Goal: Task Accomplishment & Management: Use online tool/utility

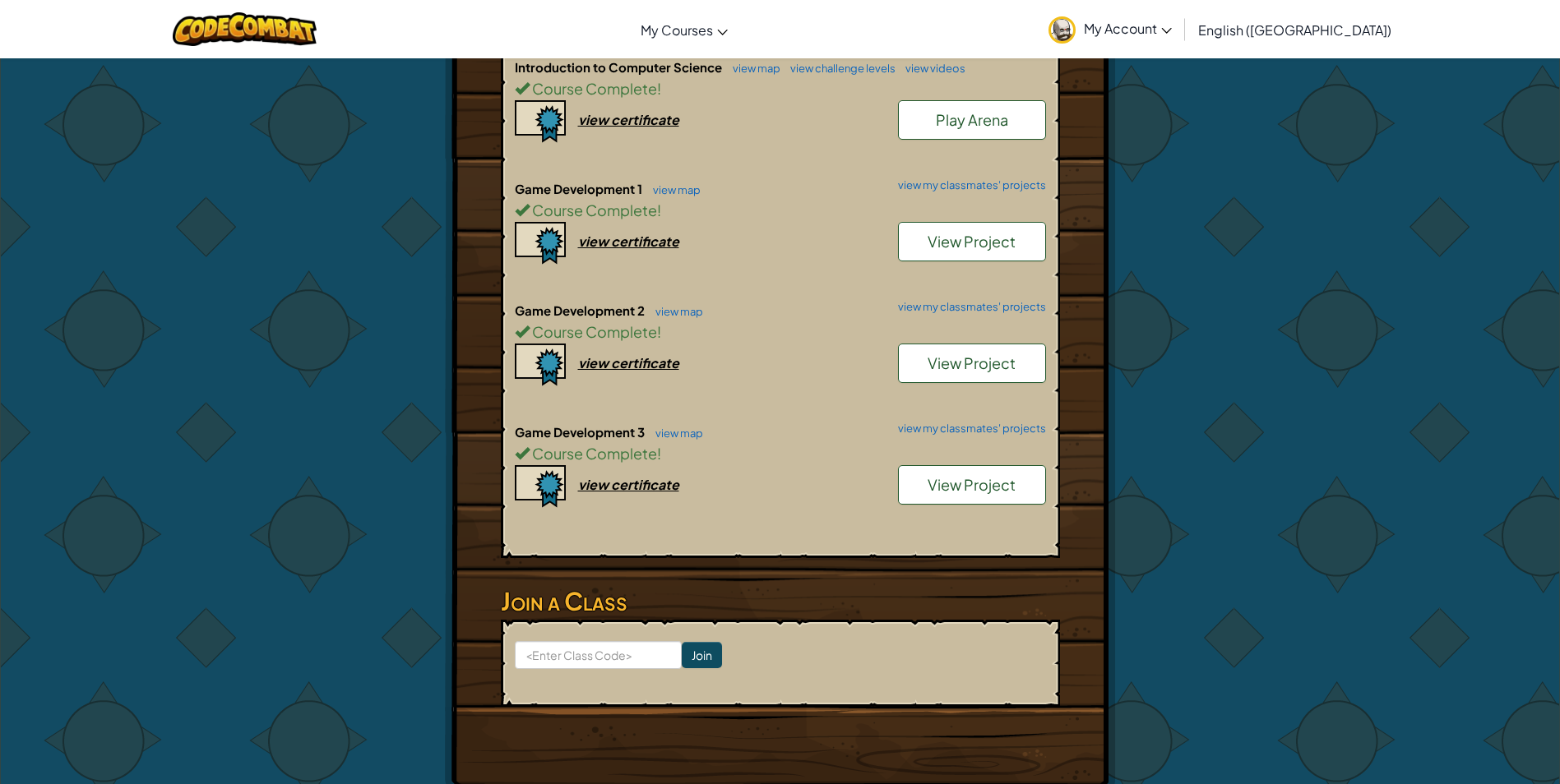
scroll to position [366, 0]
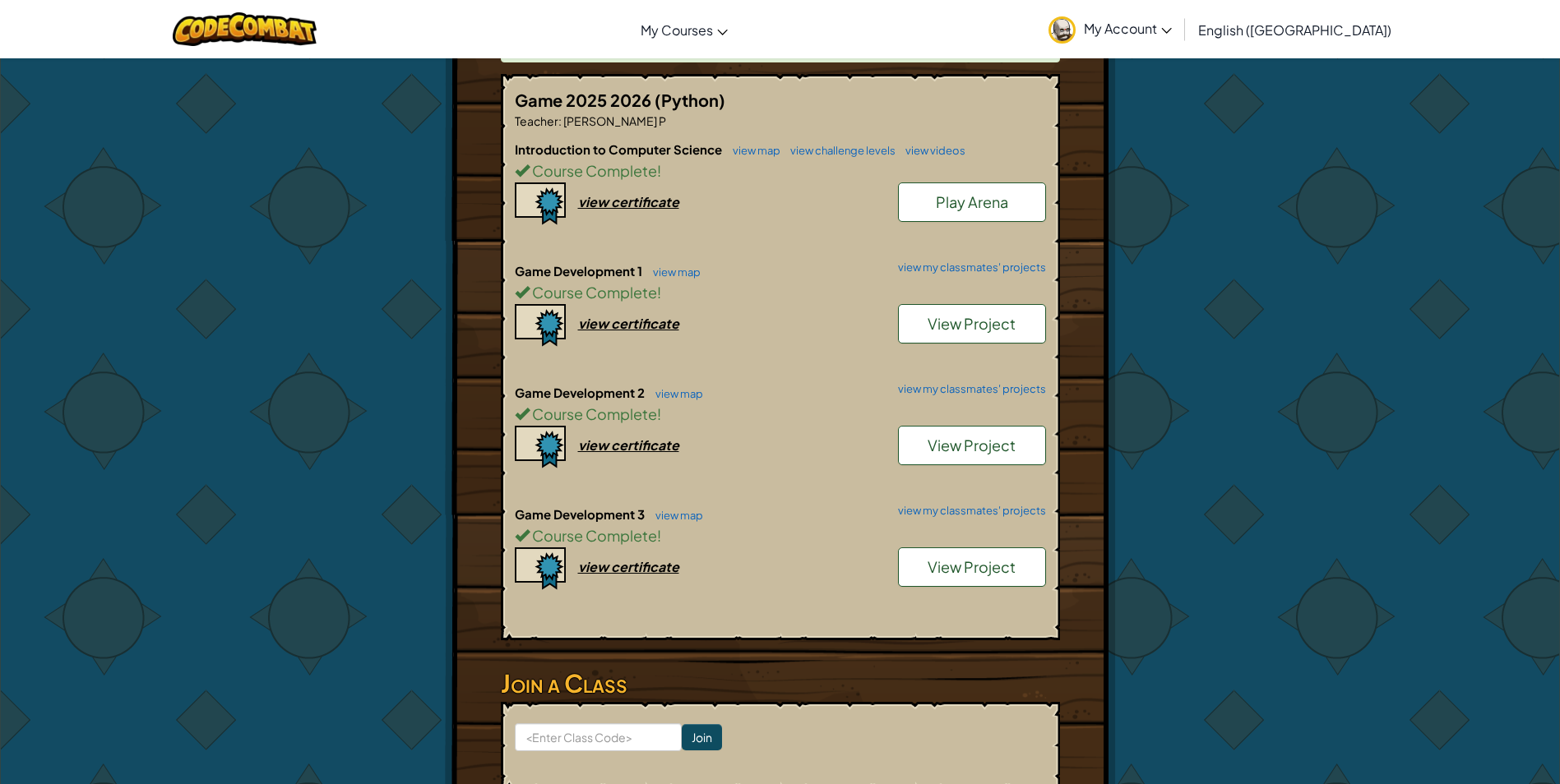
click at [962, 557] on span "View Project" at bounding box center [972, 567] width 88 height 19
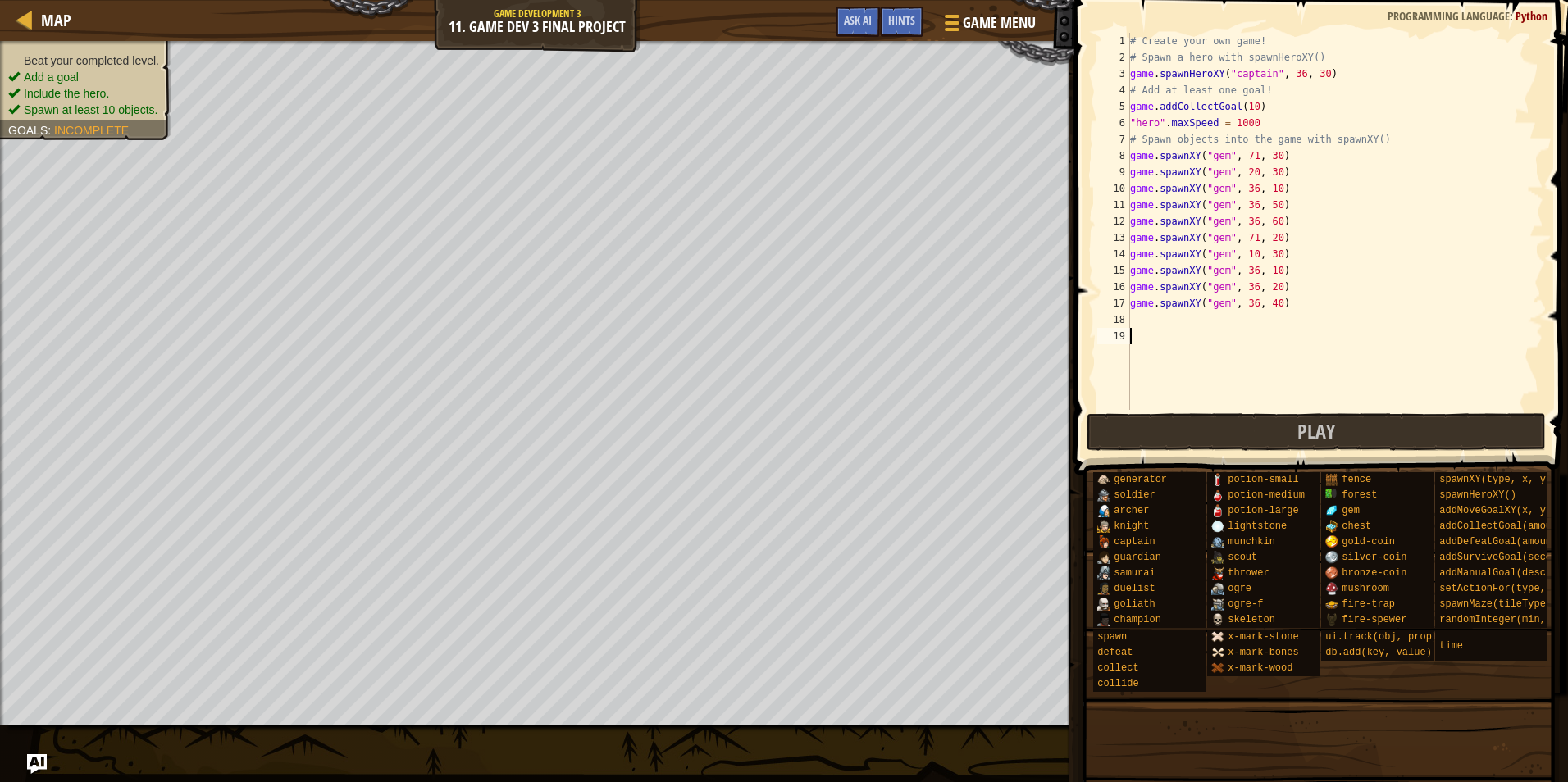
click at [1292, 111] on div "# Create your own game! # Spawn a hero with spawnHeroXY() game . spawnHeroXY ( …" at bounding box center [1336, 237] width 417 height 411
type textarea "game.addCollectGoal(10)"
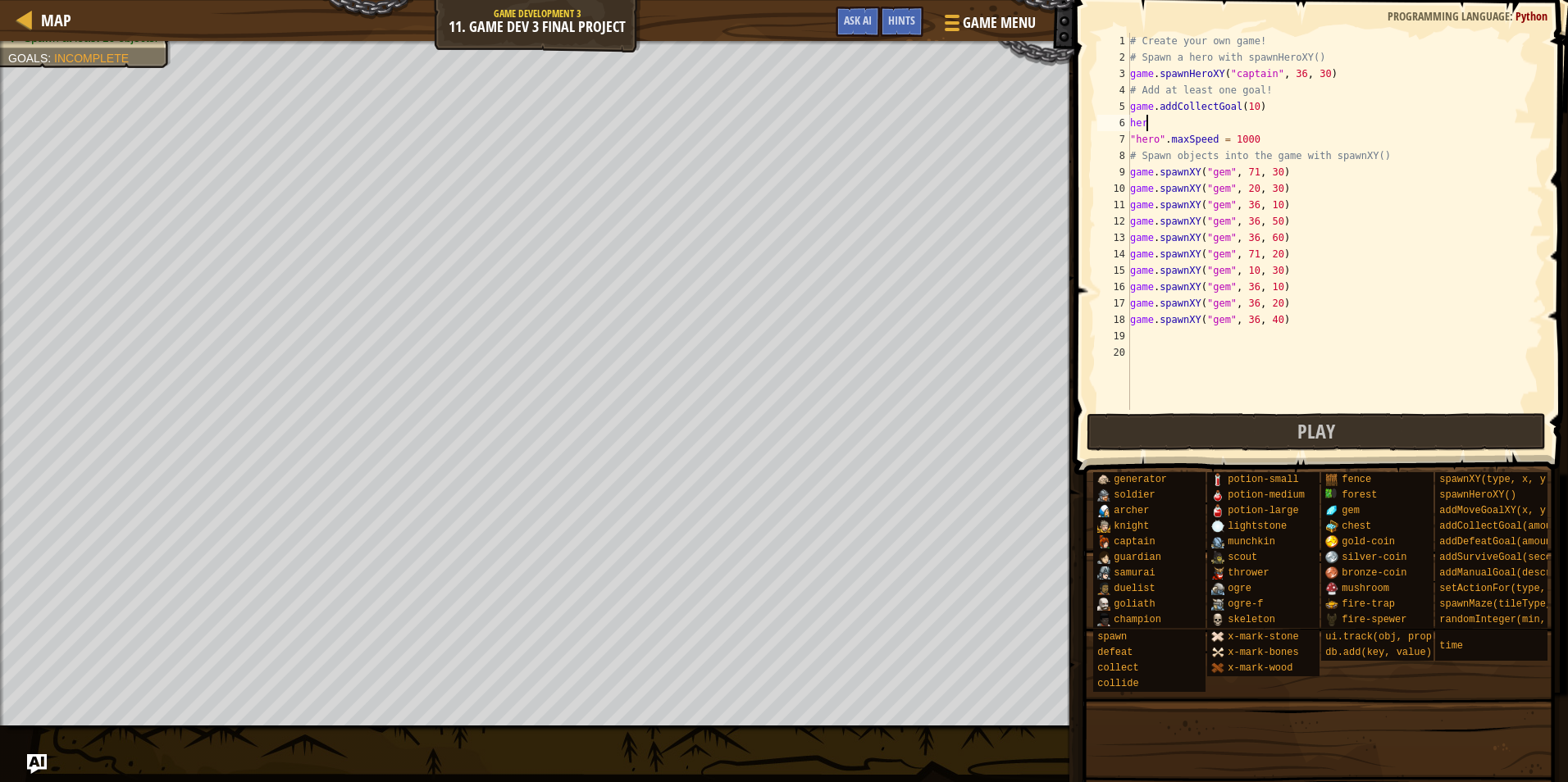
scroll to position [7, 0]
type textarea "h"
type textarea "game.defeat"
click at [1282, 143] on div "game. a d dD efeat Goal press enter" at bounding box center [1282, 162] width 310 height 59
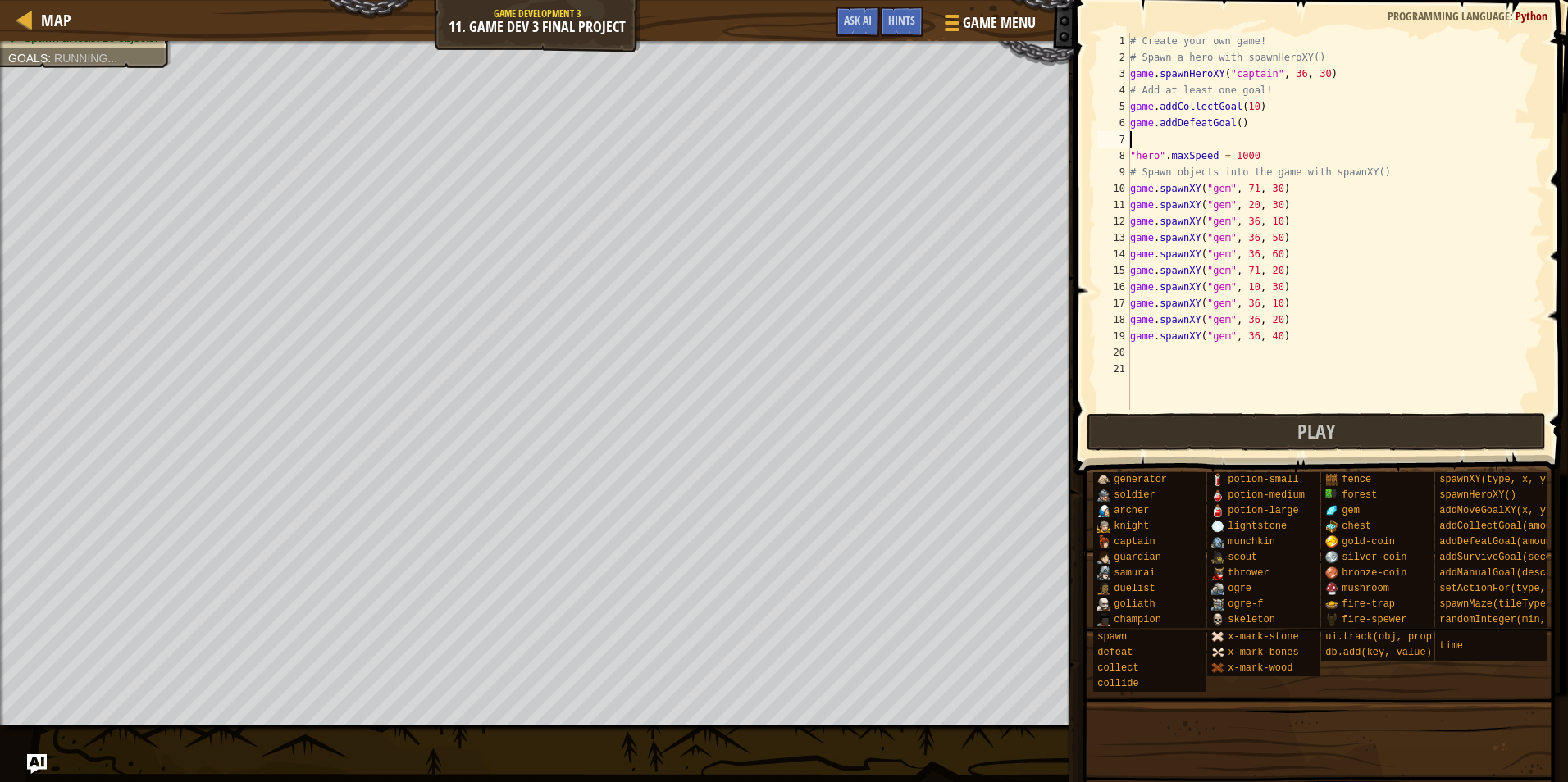
scroll to position [7, 0]
click at [1236, 121] on div "# Create your own game! # Spawn a hero with spawnHeroXY() game . spawnHeroXY ( …" at bounding box center [1336, 237] width 417 height 411
type textarea "game.addDefeatGoal(1)"
click at [1158, 142] on div "# Create your own game! # Spawn a hero with spawnHeroXY() game . spawnHeroXY ( …" at bounding box center [1336, 237] width 417 height 411
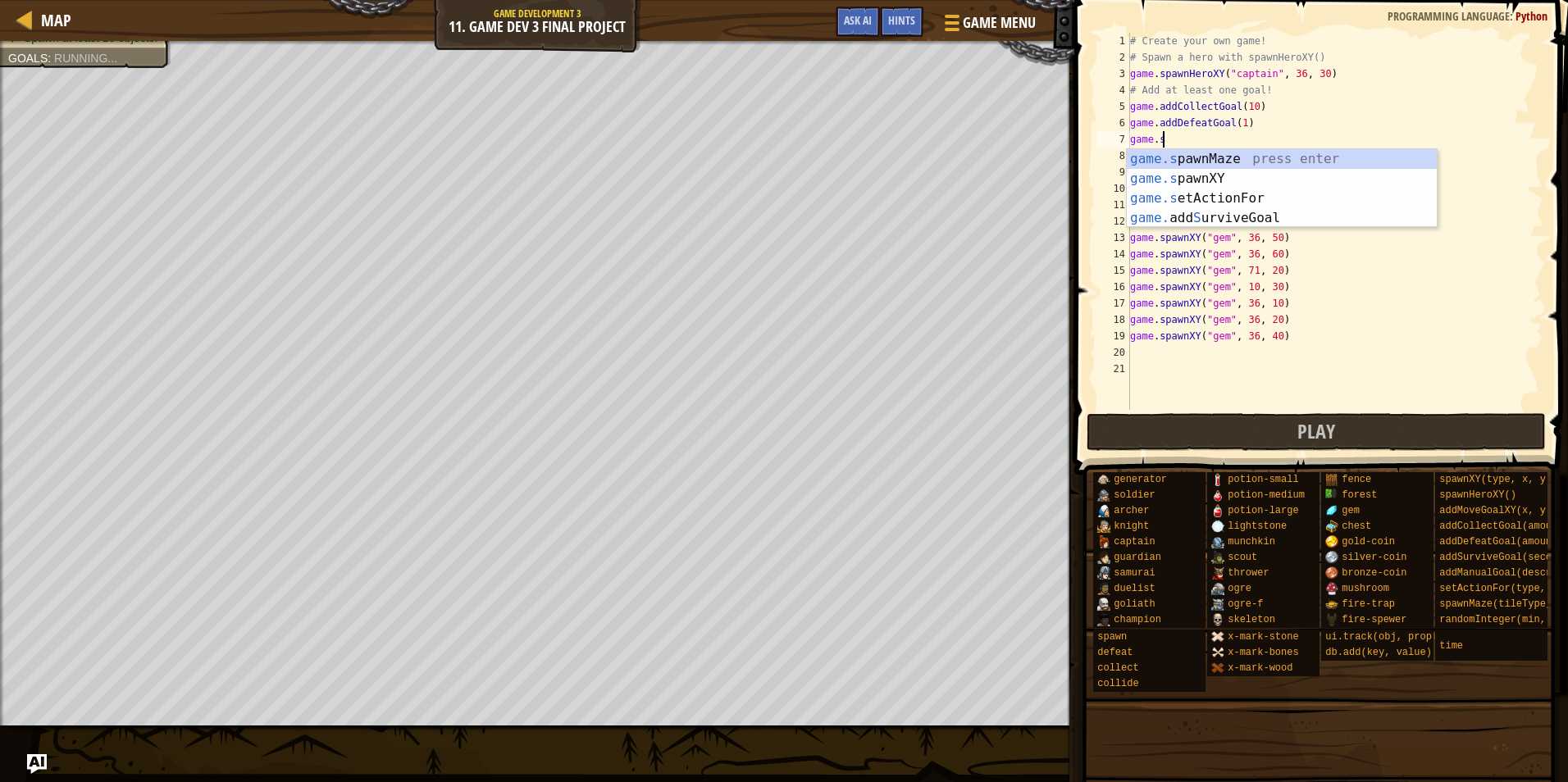
scroll to position [7, 2]
click at [1230, 171] on div "game.sp awnMaze press enter game.sp awnXY press enter" at bounding box center [1282, 188] width 310 height 79
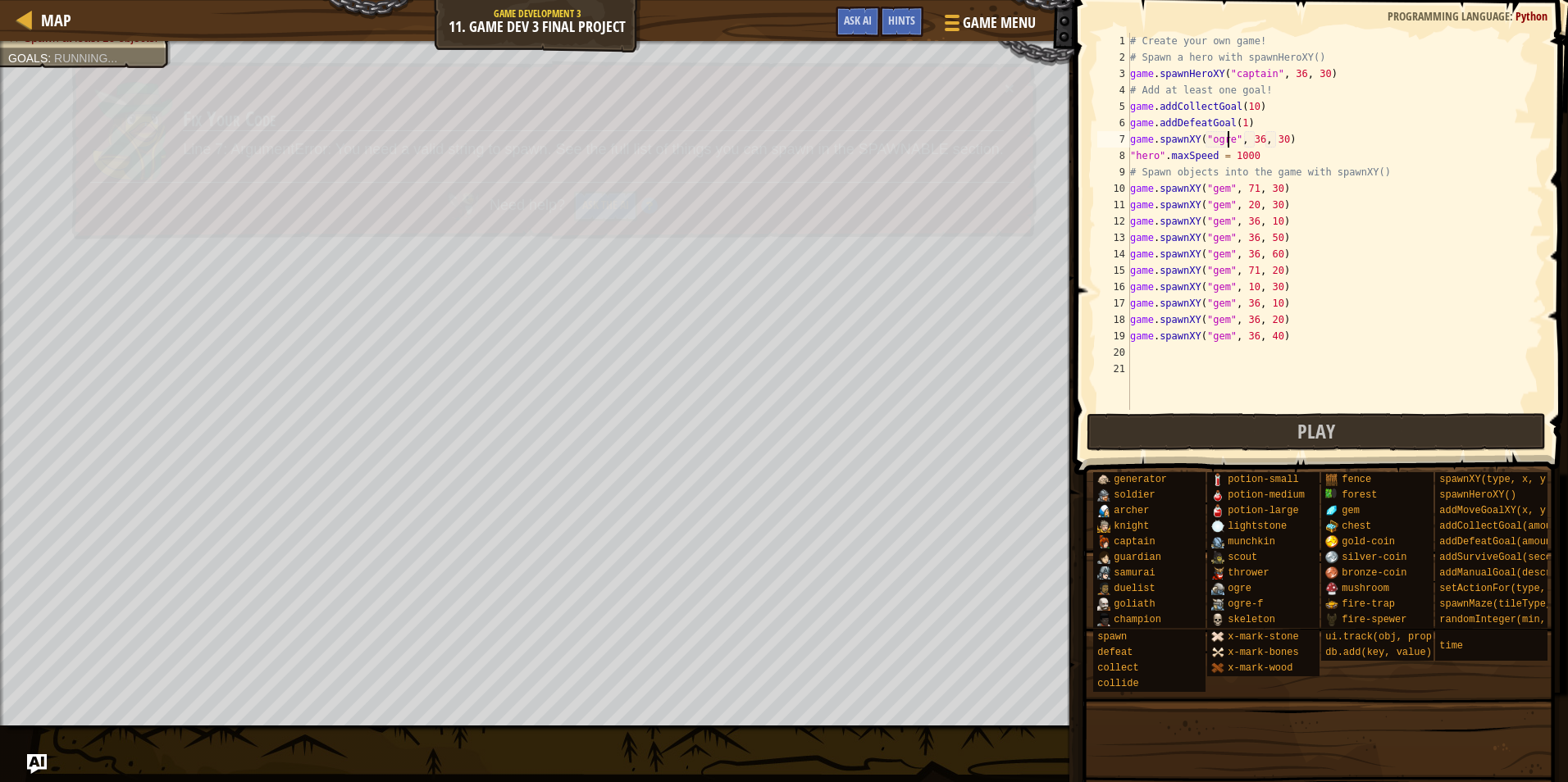
scroll to position [7, 7]
click at [1251, 145] on div "# Create your own game! # Spawn a hero with spawnHeroXY() game . spawnHeroXY ( …" at bounding box center [1336, 237] width 417 height 411
click at [1276, 142] on div "# Create your own game! # Spawn a hero with spawnHeroXY() game . spawnHeroXY ( …" at bounding box center [1336, 237] width 417 height 411
type textarea "game.spawnXY("ogre", 54, 44)"
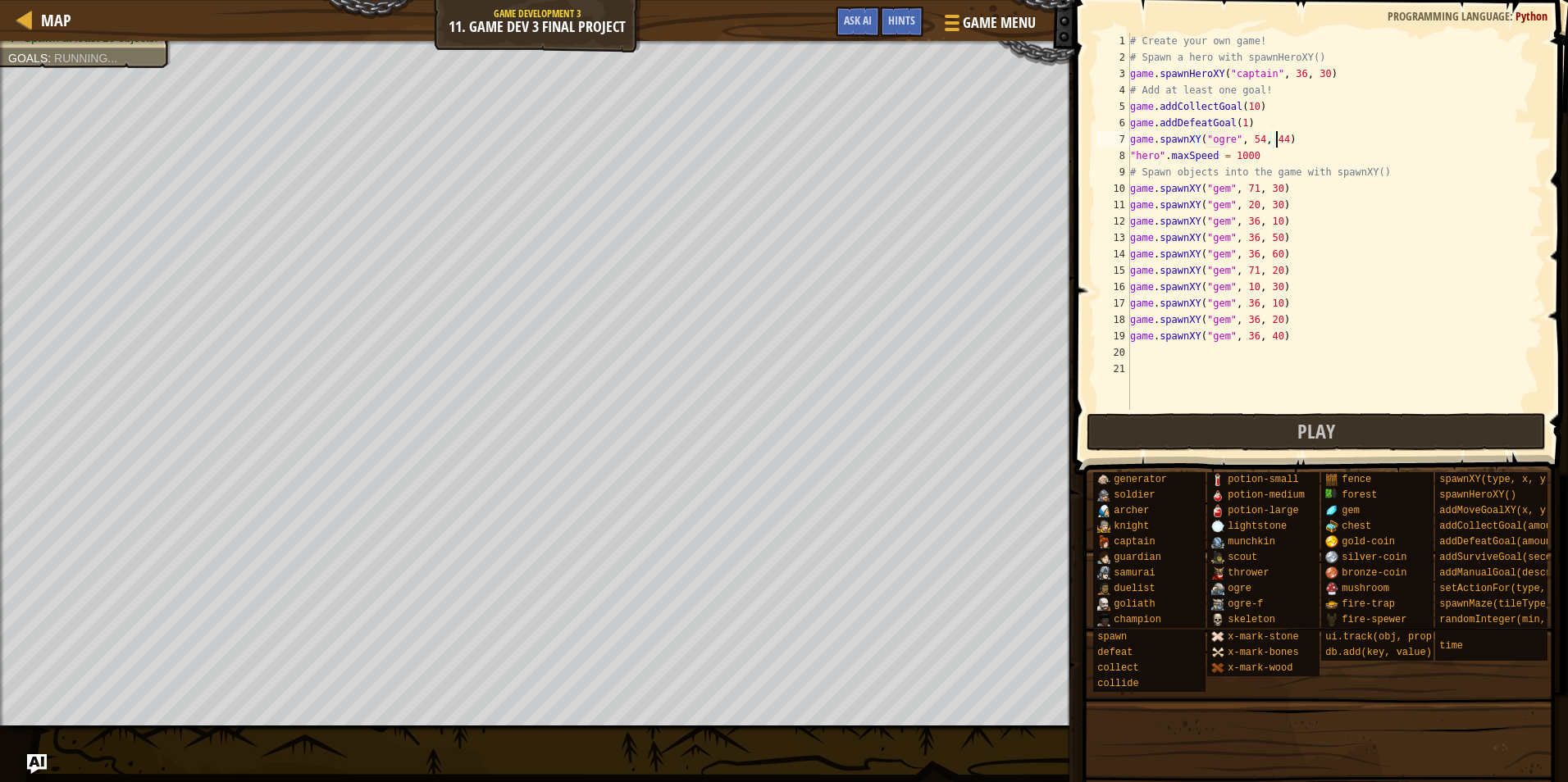
scroll to position [7, 11]
click at [1257, 364] on div "# Create your own game! # Spawn a hero with spawnHeroXY() game . spawnHeroXY ( …" at bounding box center [1336, 237] width 417 height 411
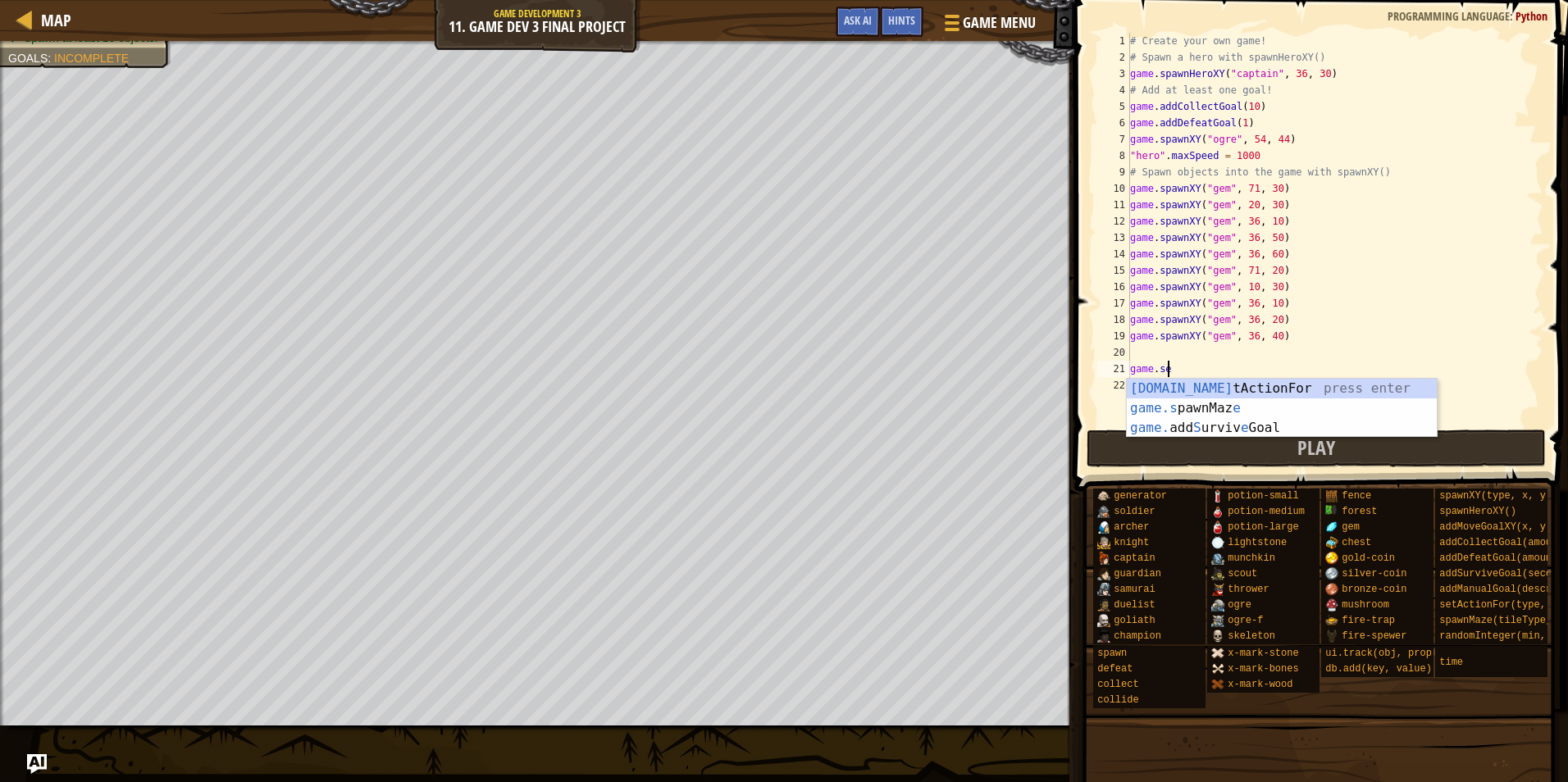
scroll to position [7, 3]
click at [1327, 393] on div "game.set ActionFor press enter" at bounding box center [1282, 408] width 310 height 59
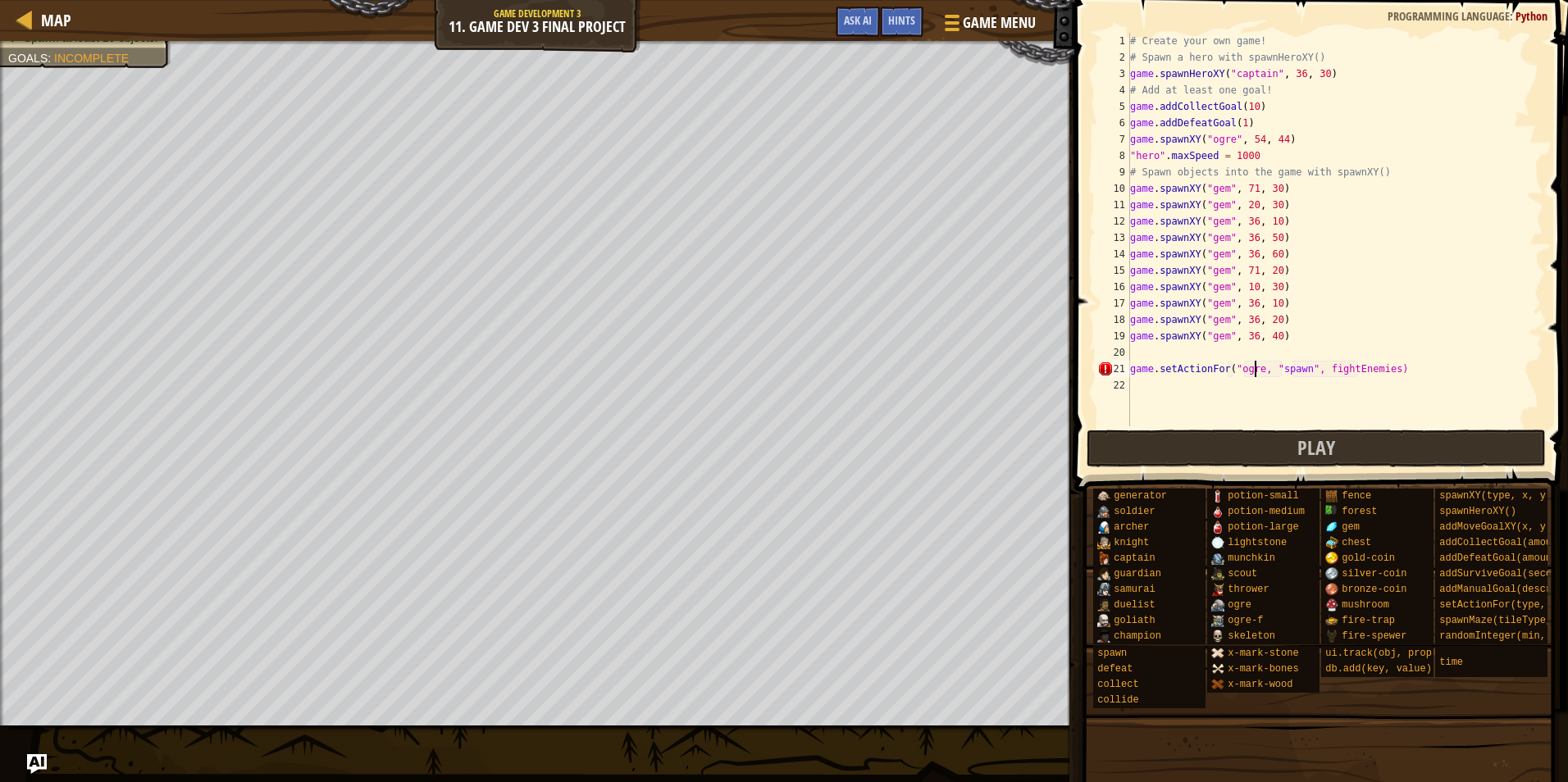
scroll to position [7, 10]
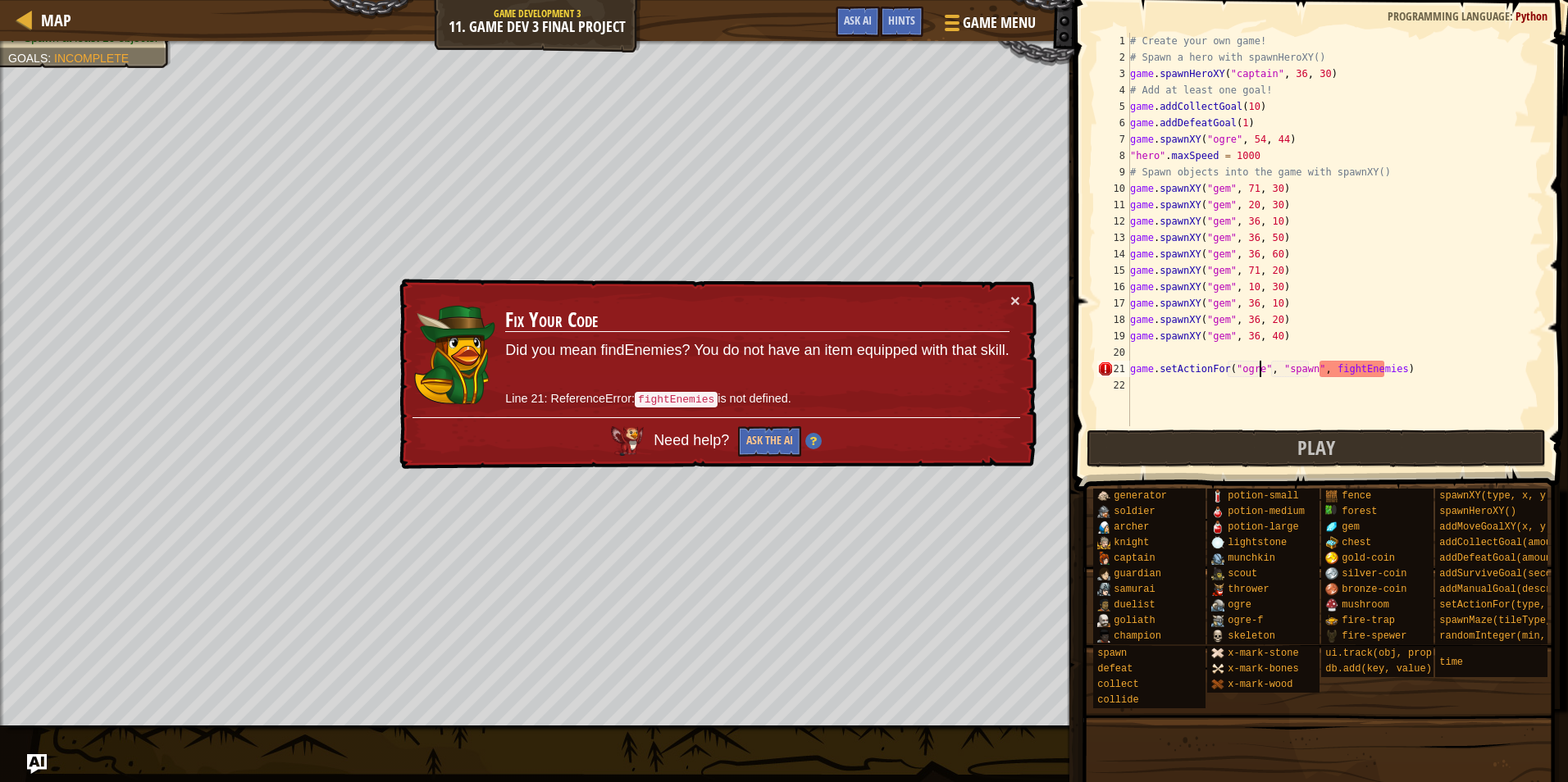
click at [1385, 365] on div "# Create your own game! # Spawn a hero with spawnHeroXY() game . spawnHeroXY ( …" at bounding box center [1336, 246] width 417 height 426
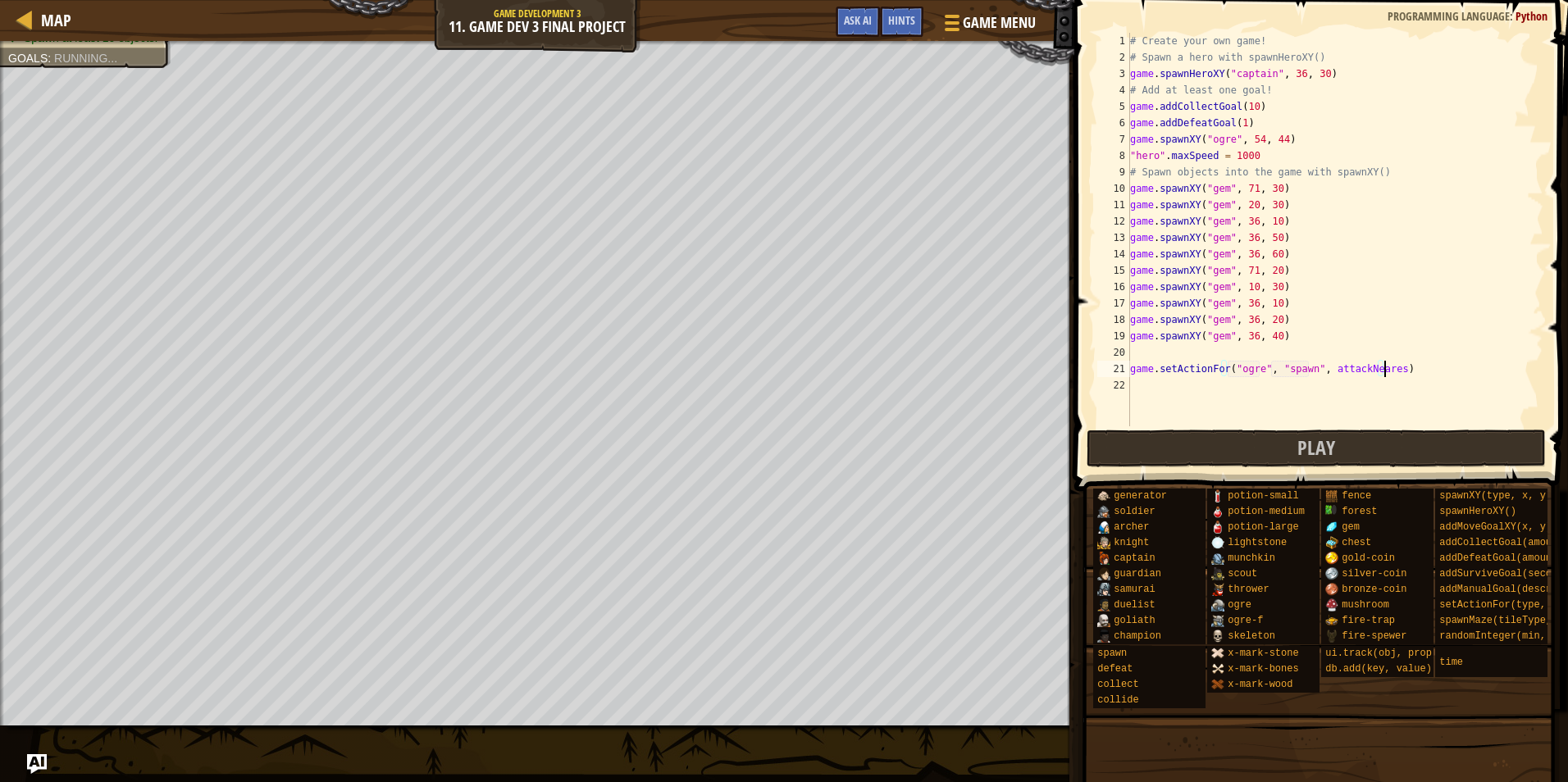
scroll to position [7, 20]
type textarea "game.setActionFor("ogre", "spawn", attackNearest)"
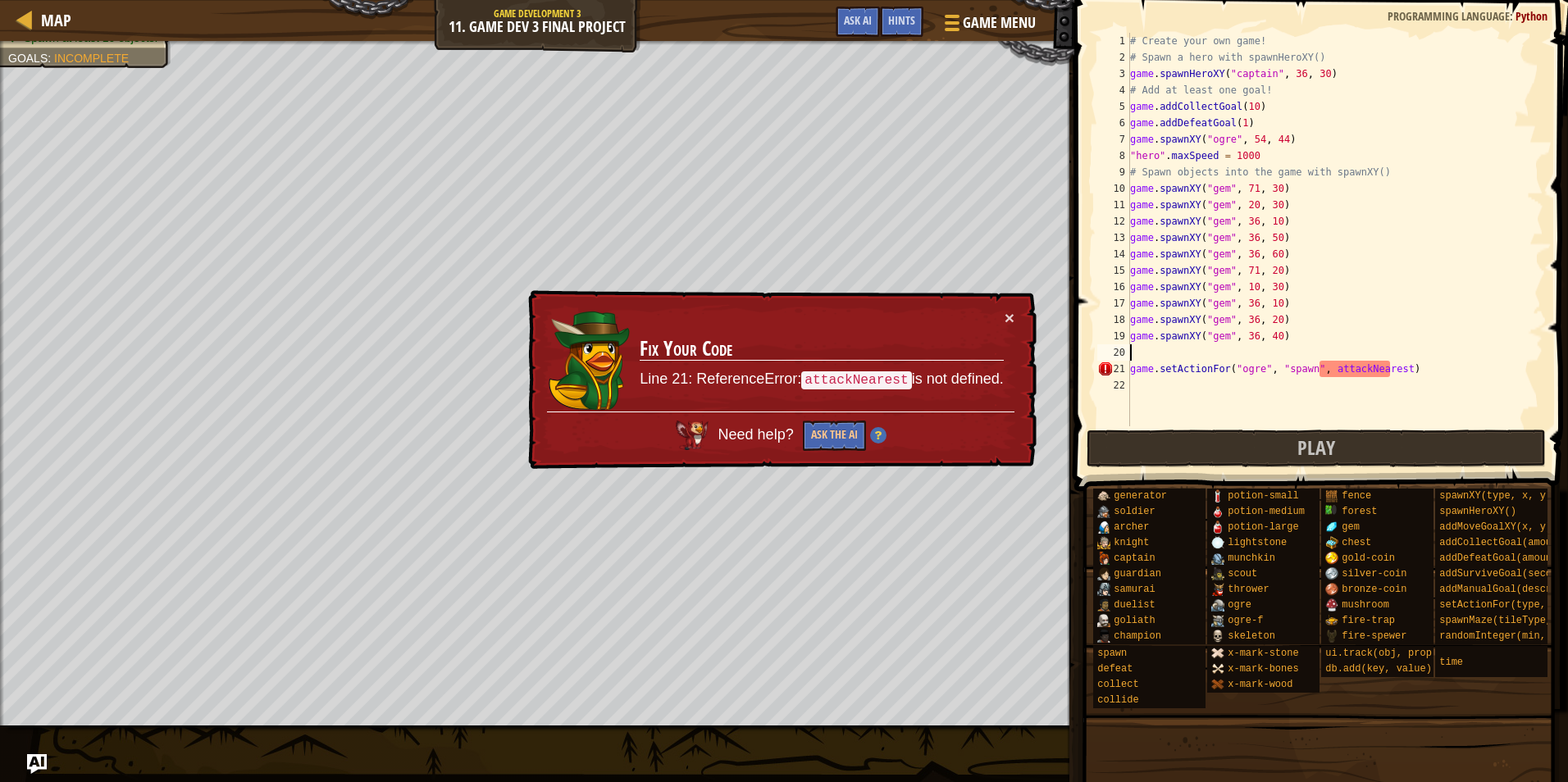
click at [1152, 347] on div "# Create your own game! # Spawn a hero with spawnHeroXY() game . spawnHeroXY ( …" at bounding box center [1336, 246] width 417 height 426
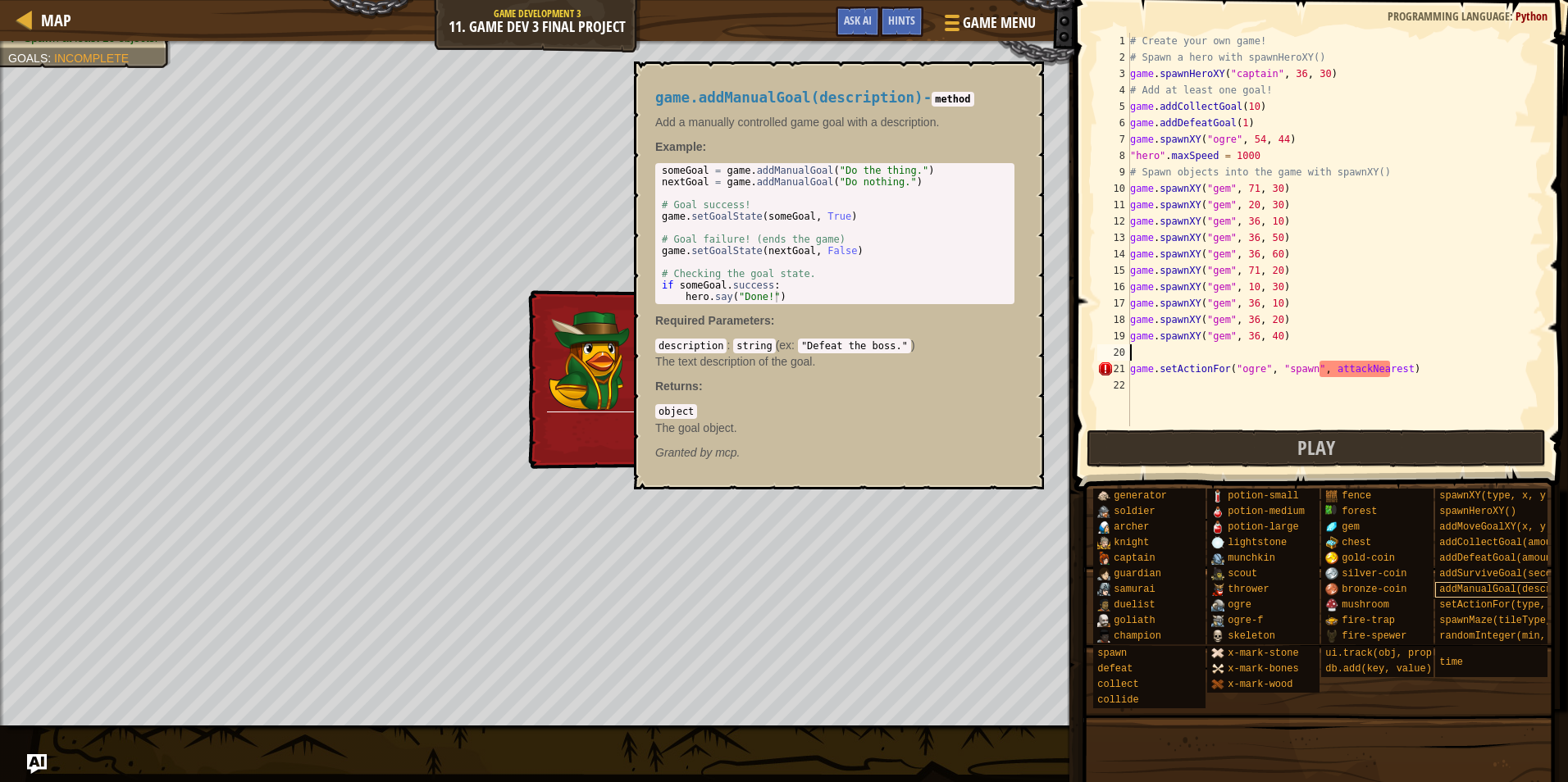
scroll to position [0, 0]
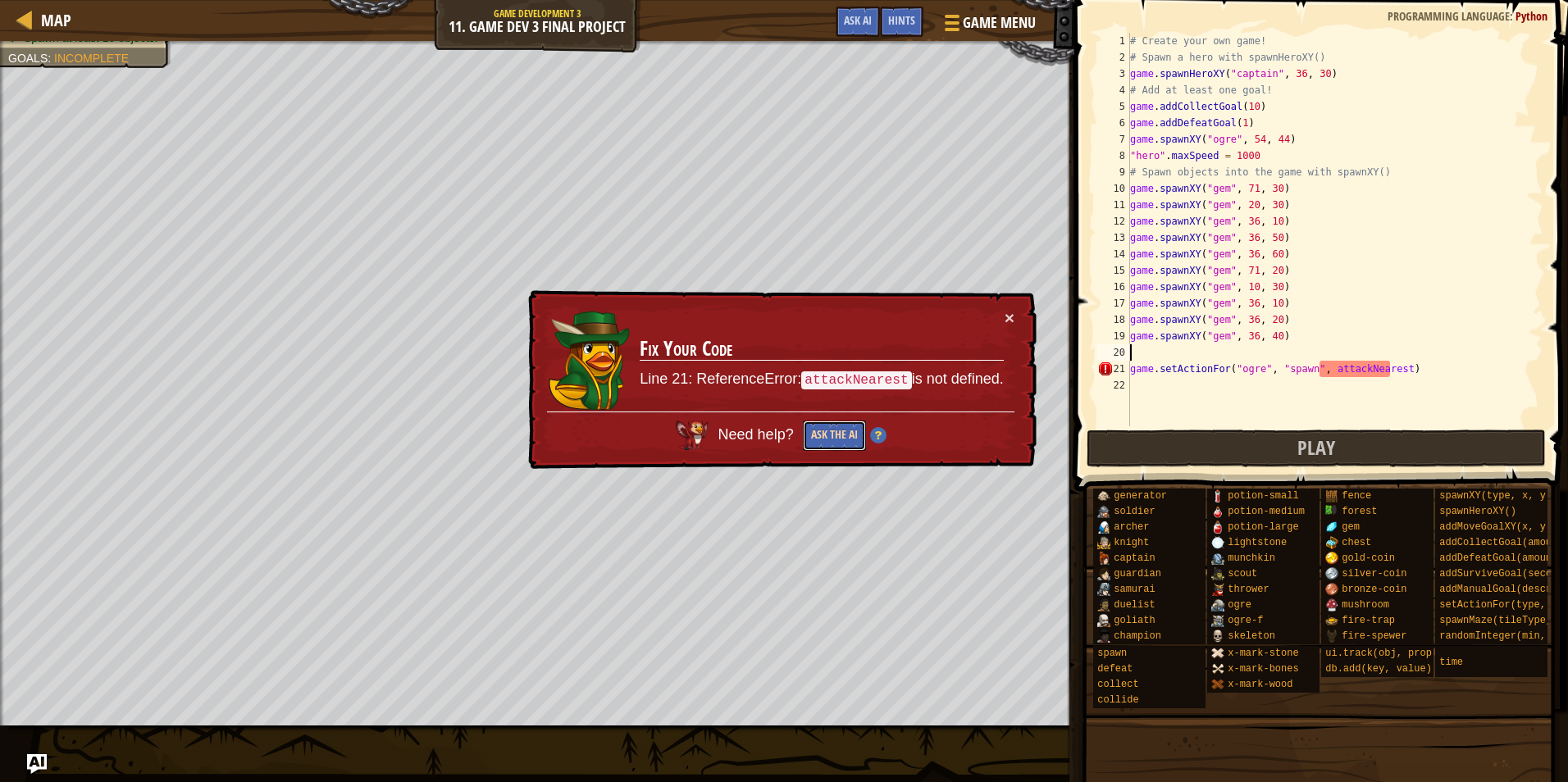
click at [852, 448] on button "Ask the AI" at bounding box center [835, 436] width 63 height 31
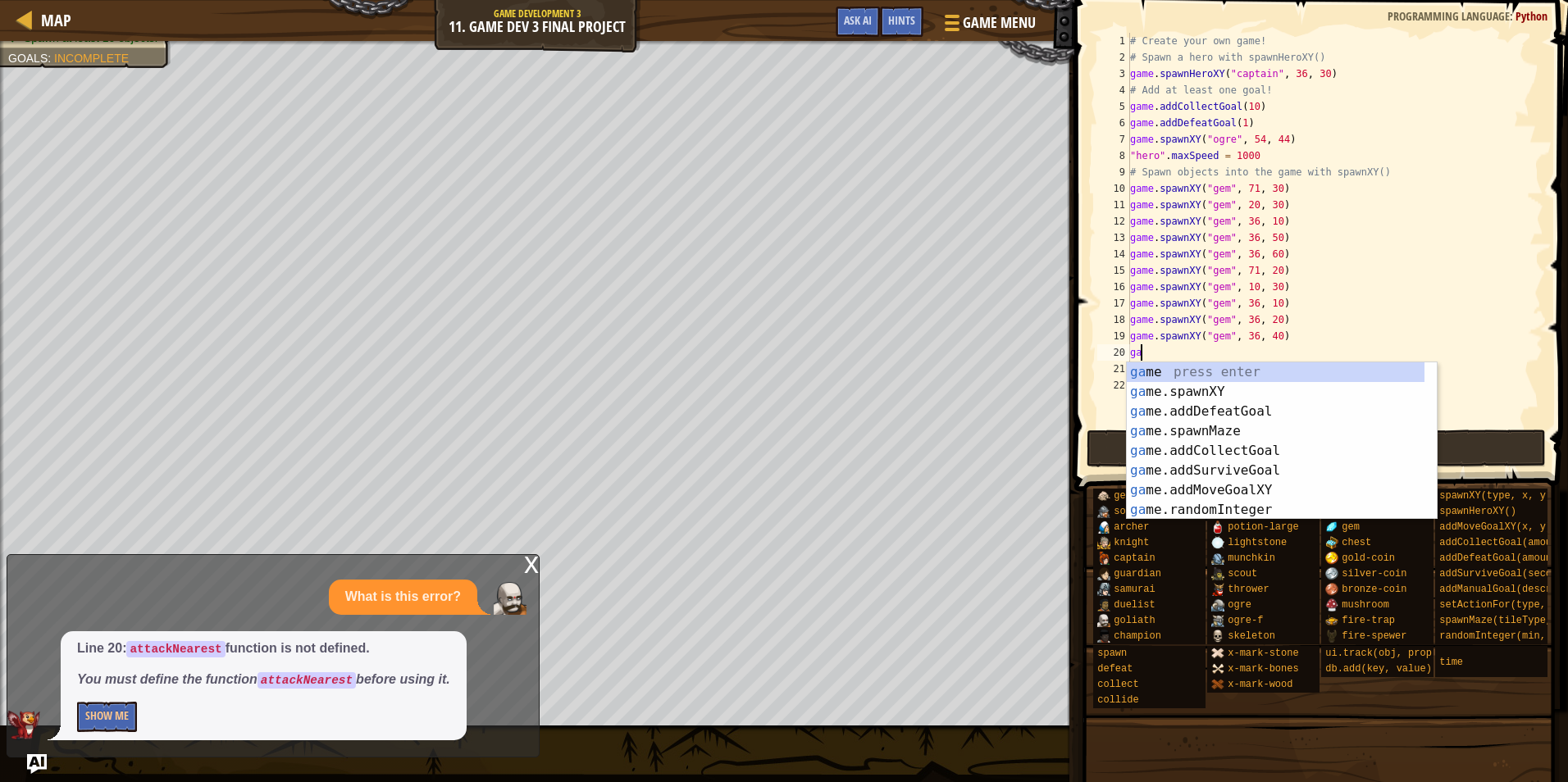
scroll to position [7, 0]
type textarea "g"
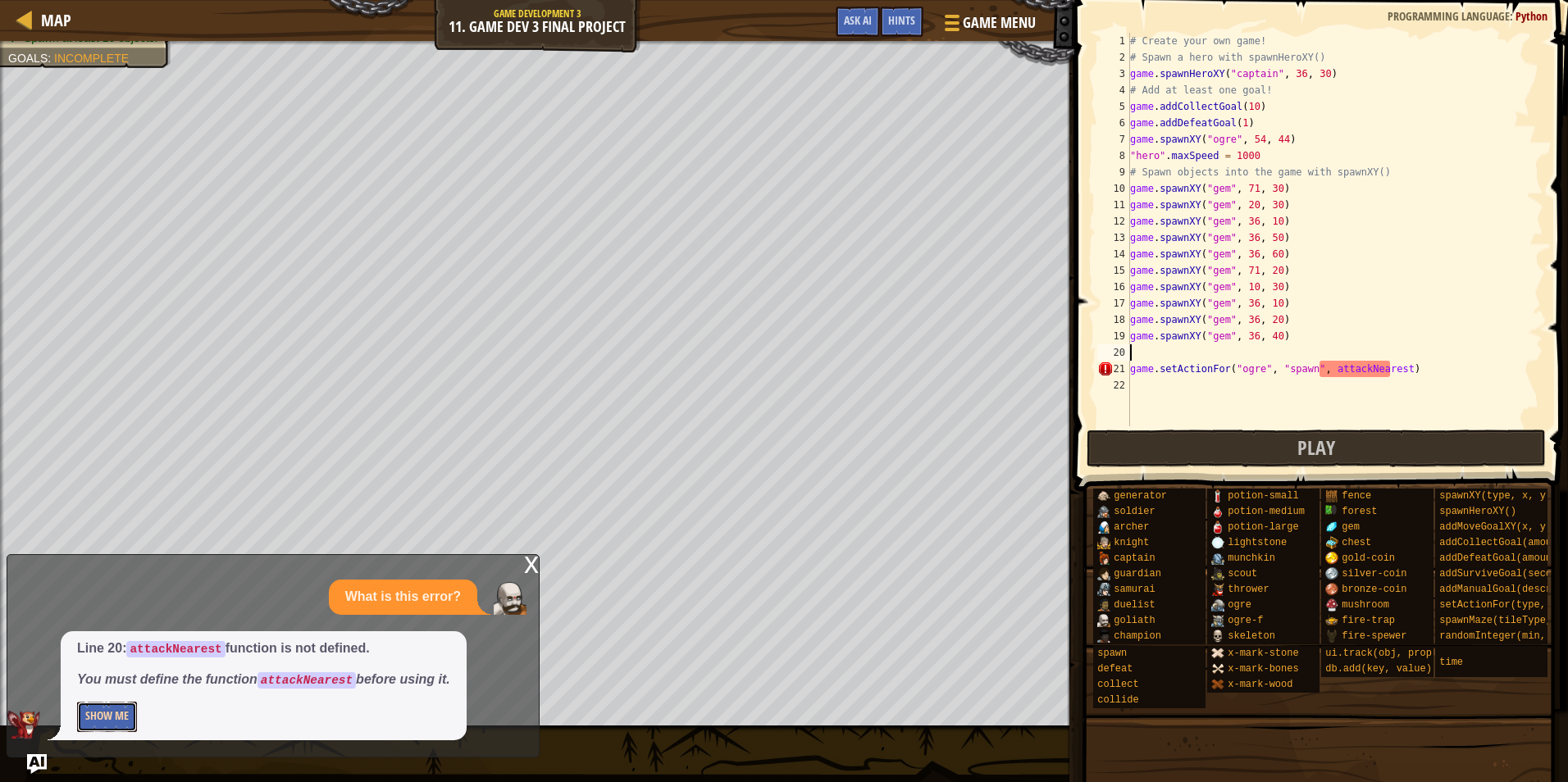
click at [88, 718] on button "Show Me" at bounding box center [107, 717] width 60 height 31
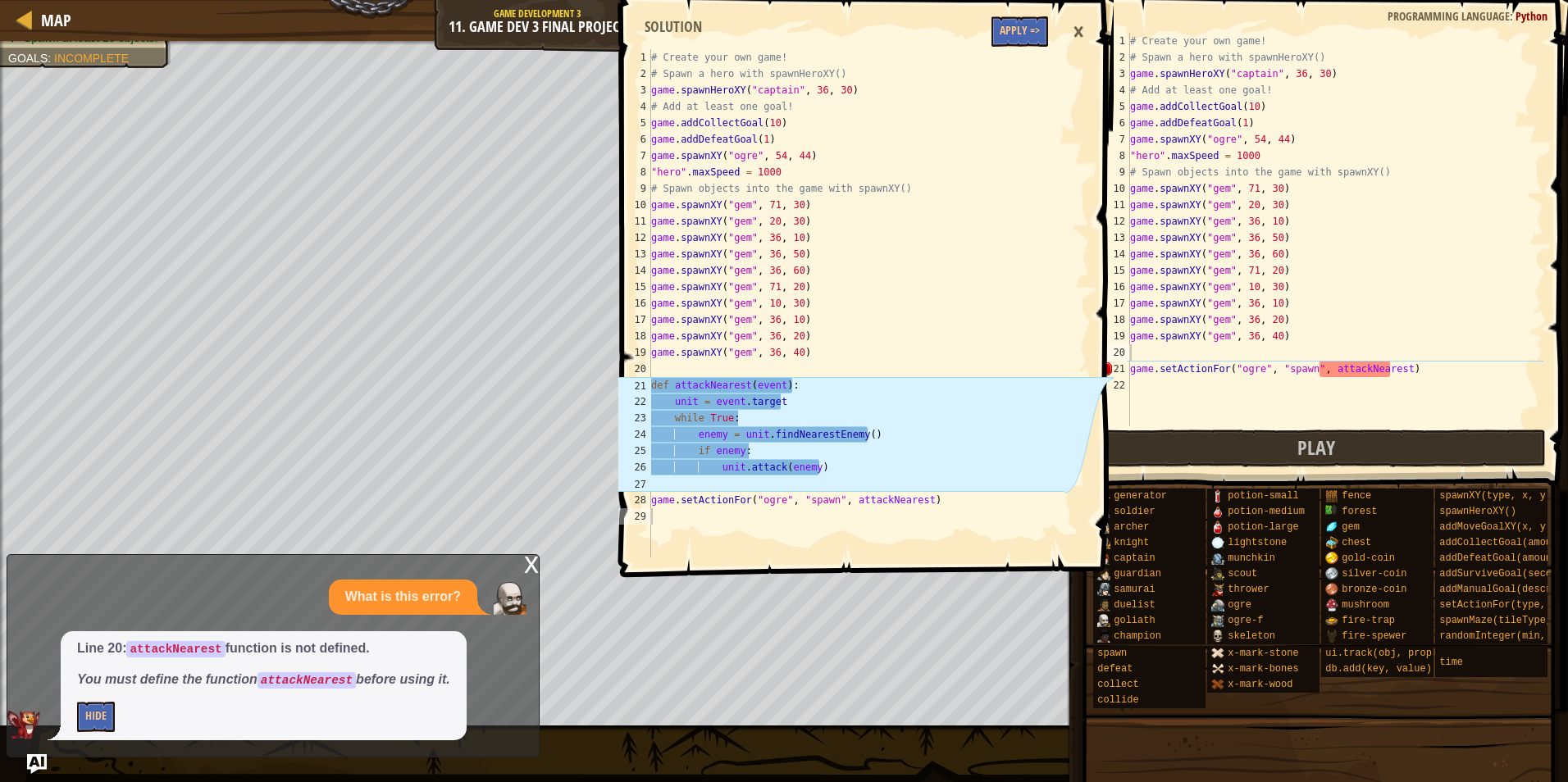
type textarea "game.setActionFor("ogre", "spawn", attackNearest)"
click at [1203, 361] on div "# Create your own game! # Spawn a hero with spawnHeroXY() game . spawnHeroXY ( …" at bounding box center [1336, 246] width 417 height 426
click at [1196, 356] on div "# Create your own game! # Spawn a hero with spawnHeroXY() game . spawnHeroXY ( …" at bounding box center [1336, 246] width 417 height 426
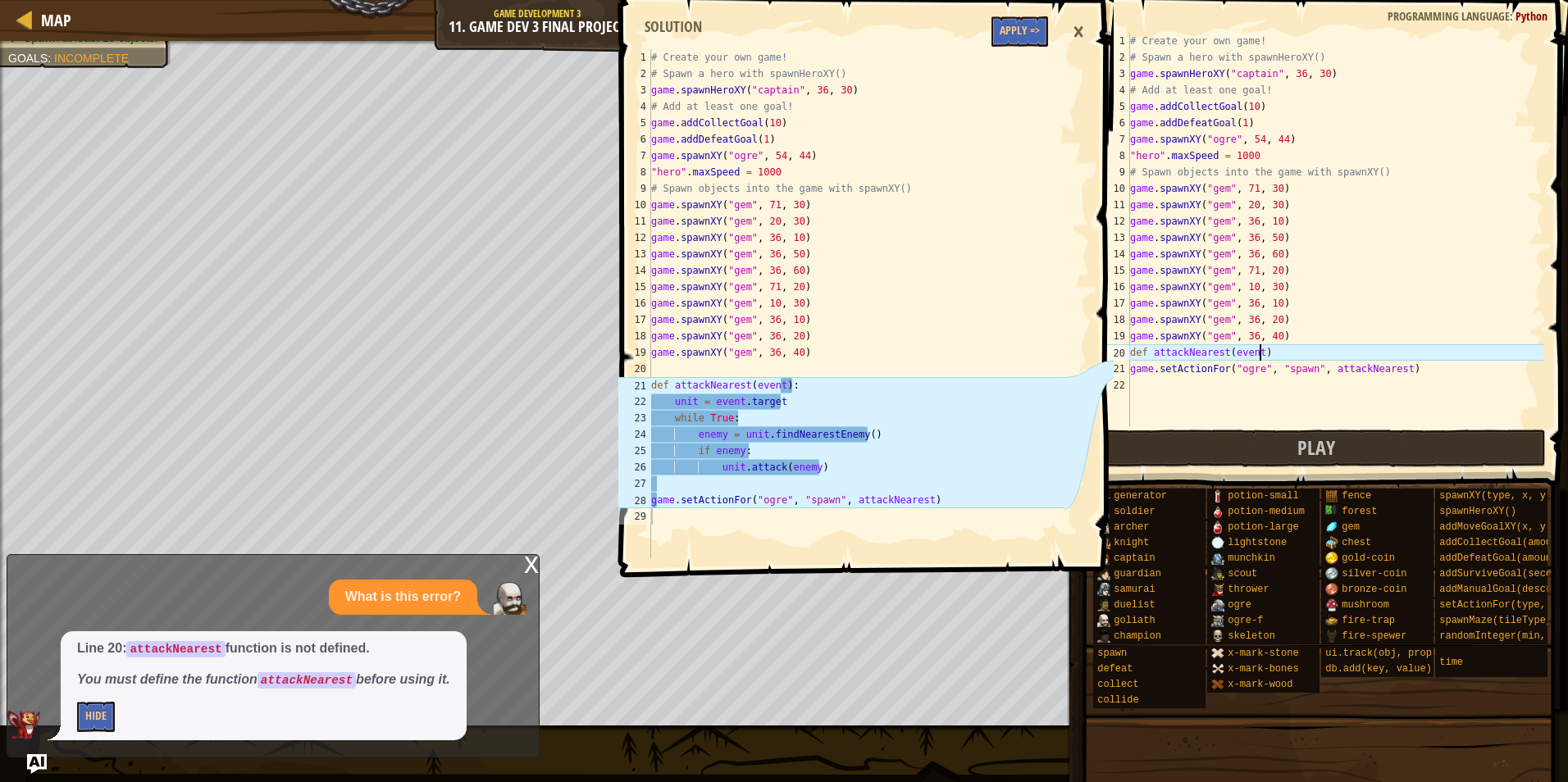
scroll to position [7, 10]
type textarea "def attackNearest(event):"
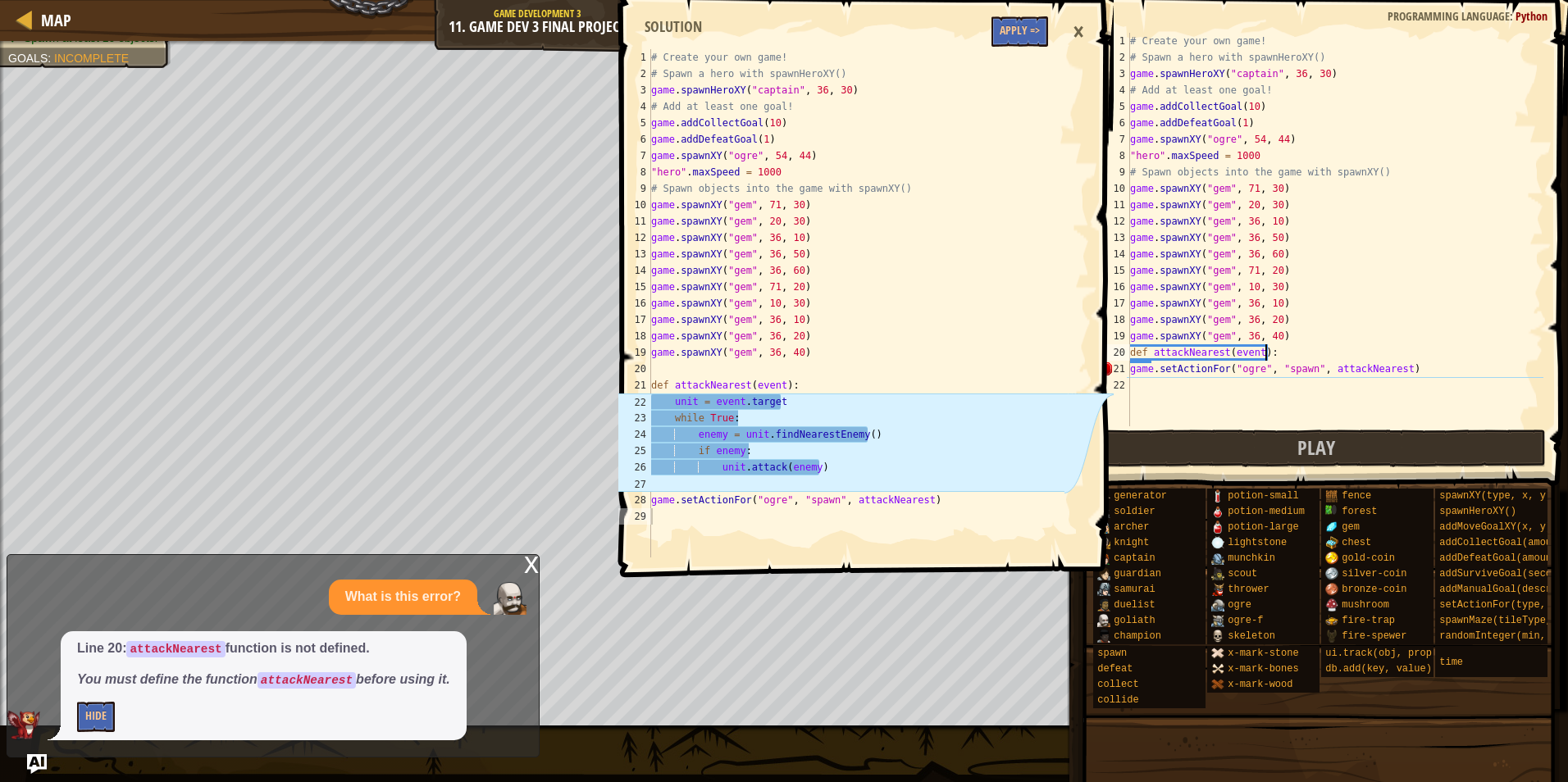
scroll to position [7, 1]
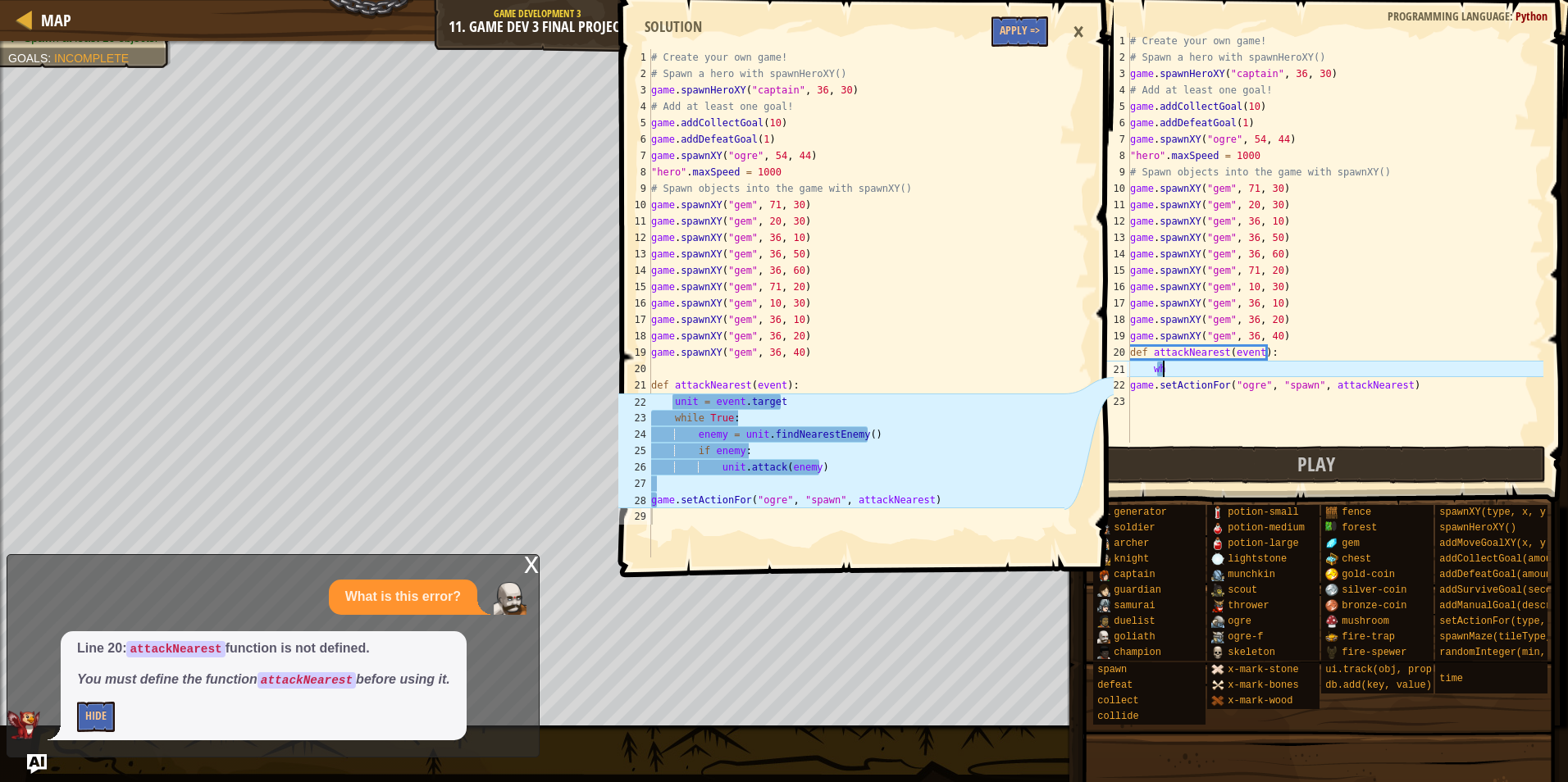
type textarea "w"
type textarea "unit = [DOMAIN_NAME]"
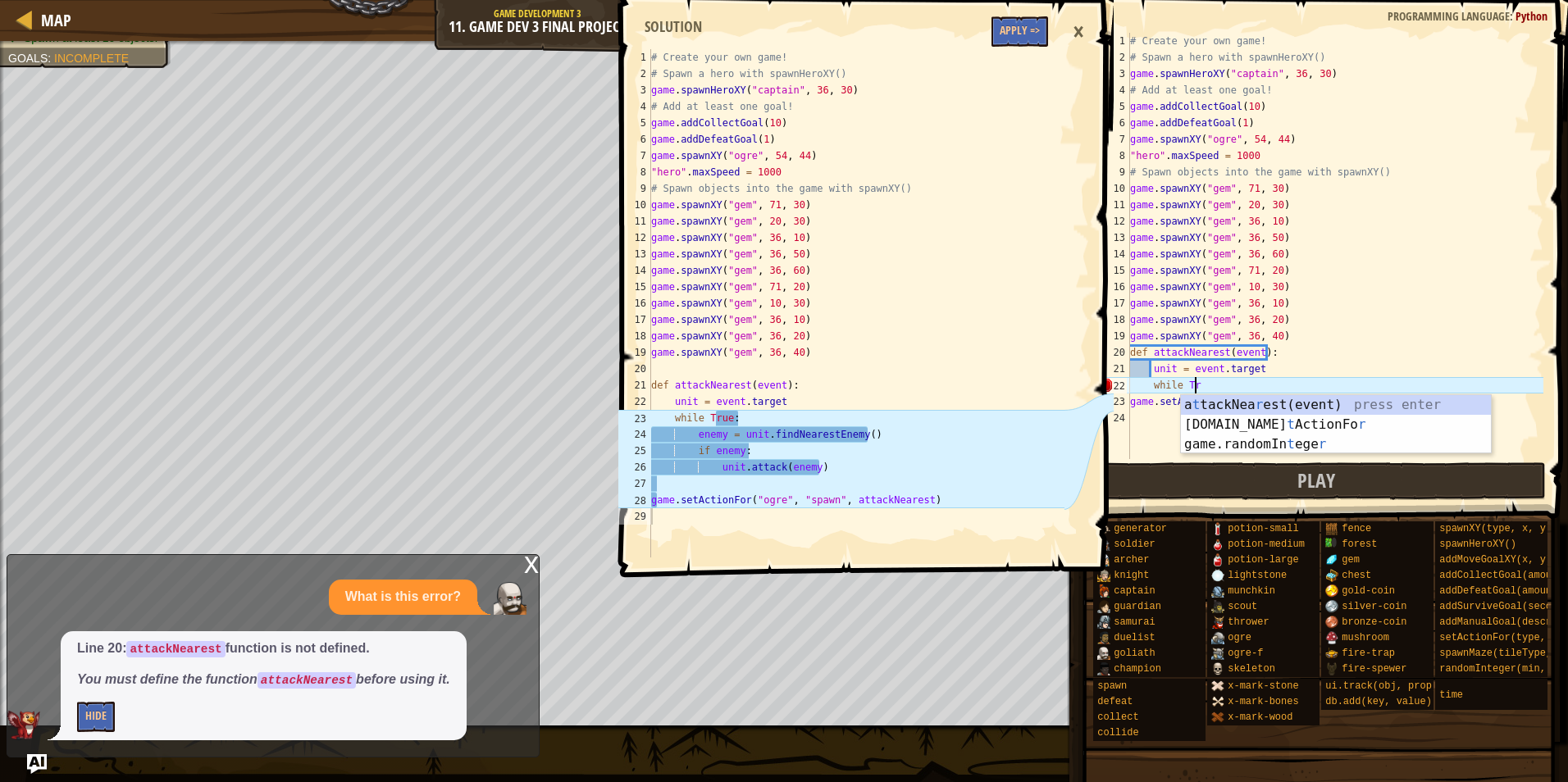
scroll to position [7, 5]
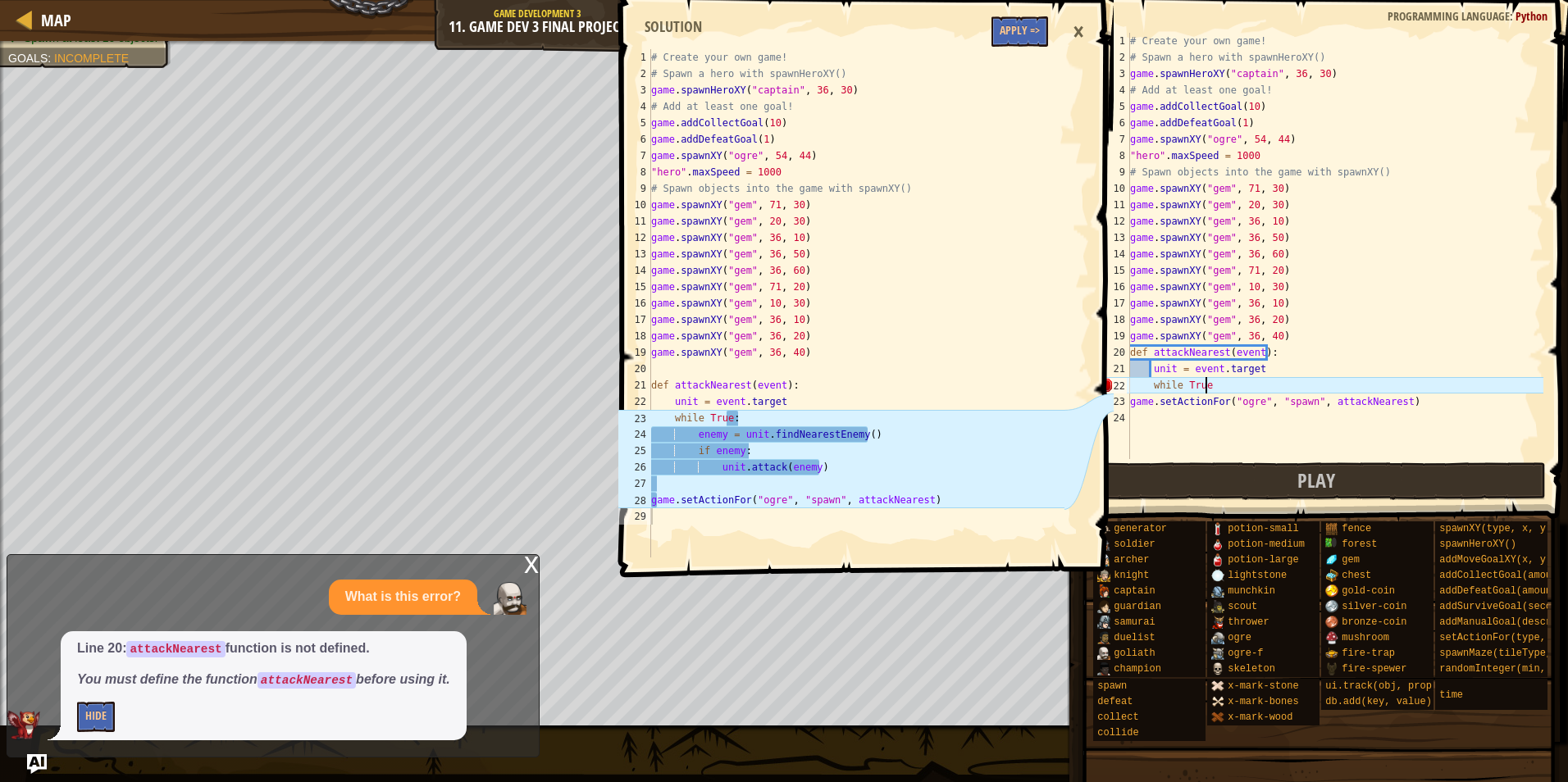
type textarea "while True:"
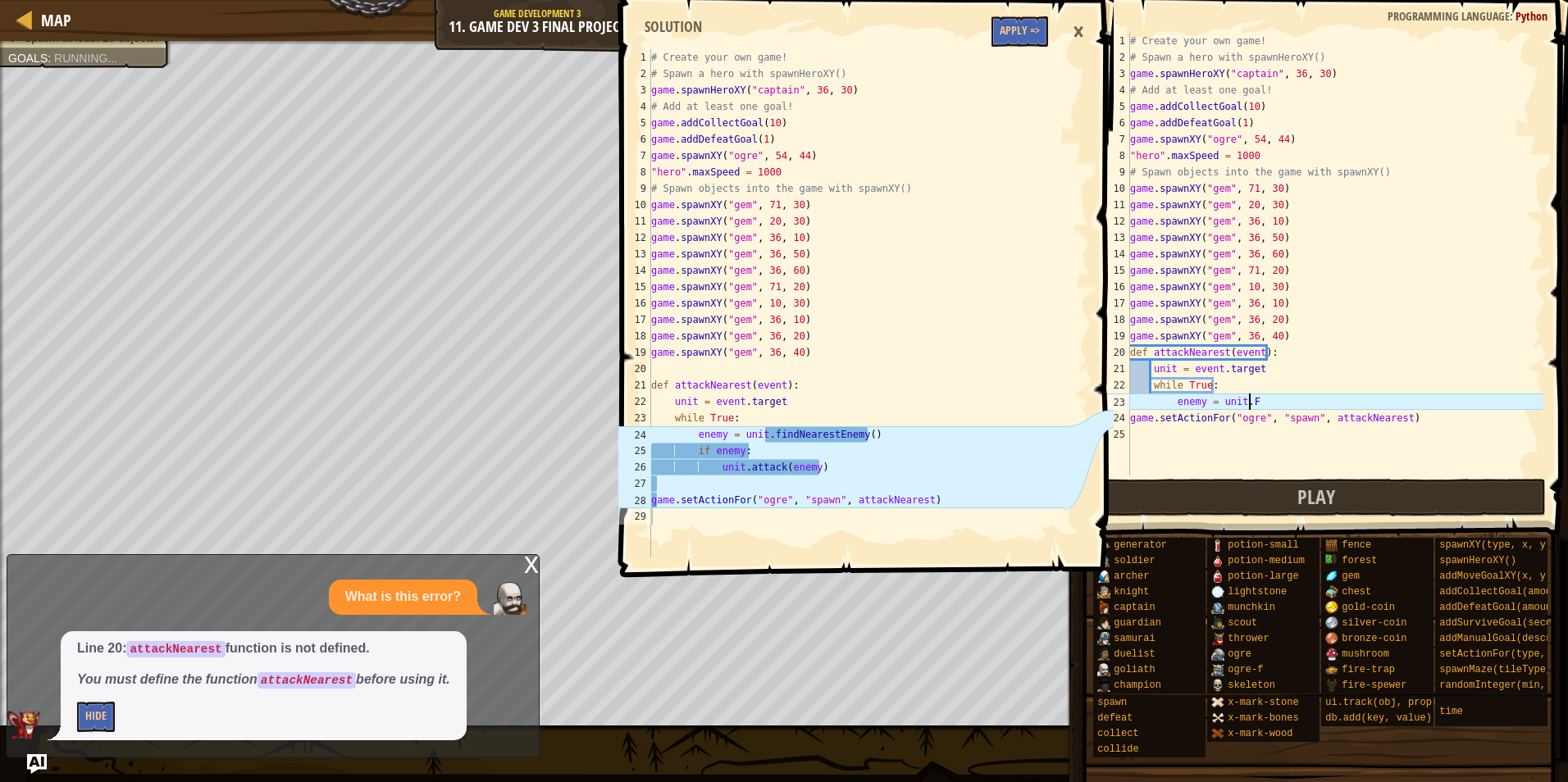
scroll to position [7, 10]
type textarea "enemy = unit.findNearestEnemy()"
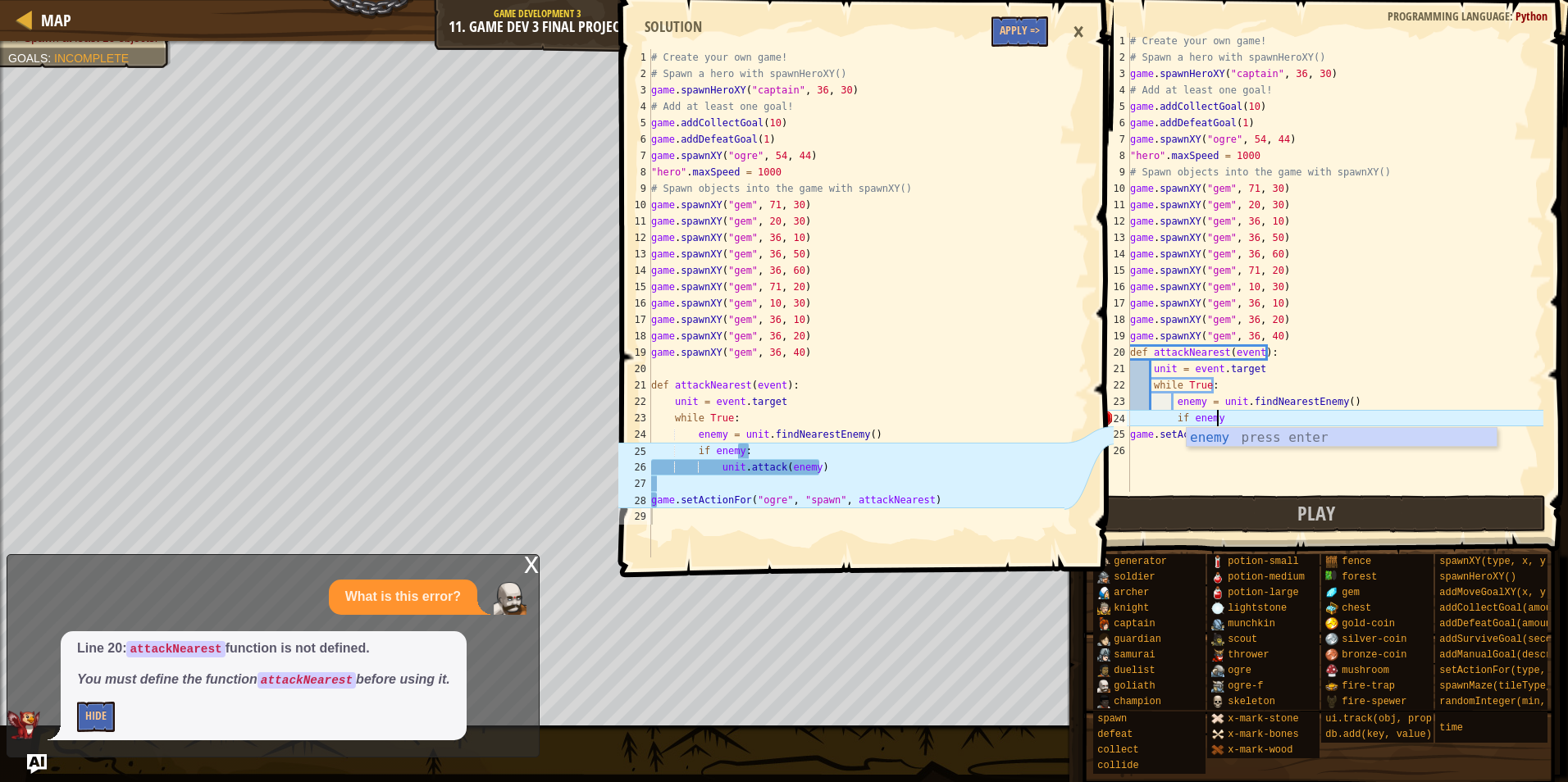
type textarea "if enemy:"
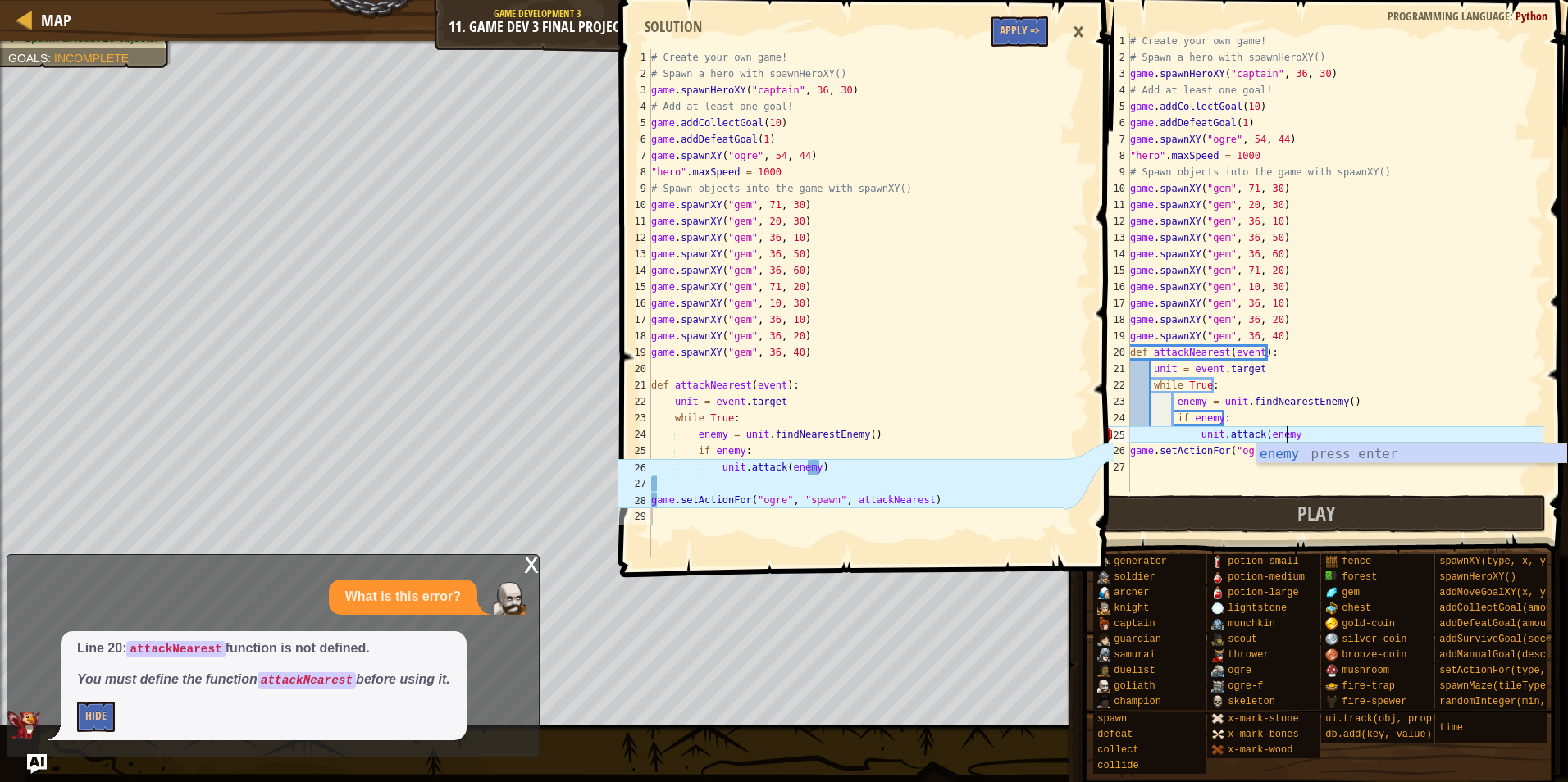
scroll to position [7, 12]
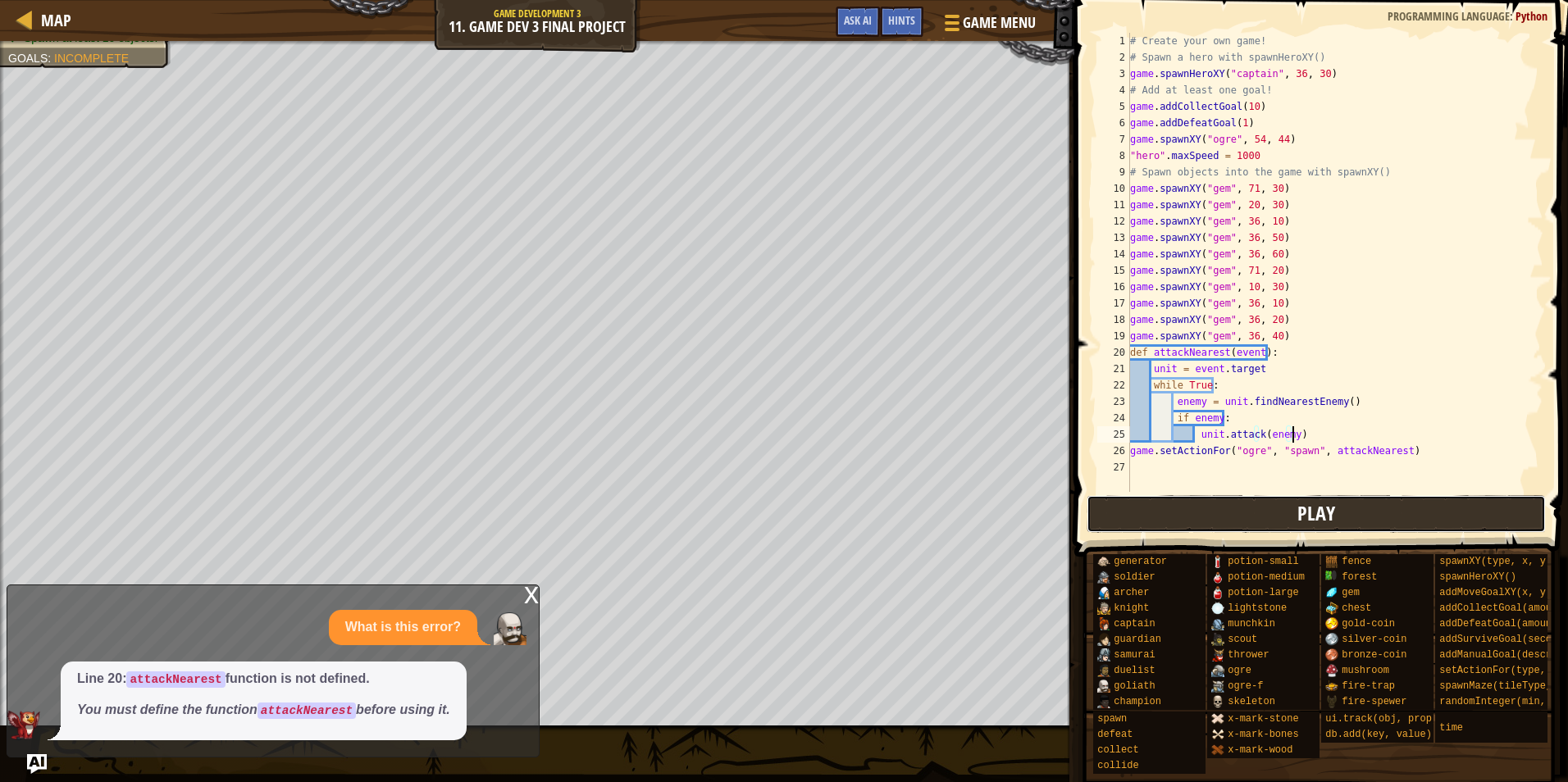
click at [1237, 510] on button "Play" at bounding box center [1317, 514] width 460 height 38
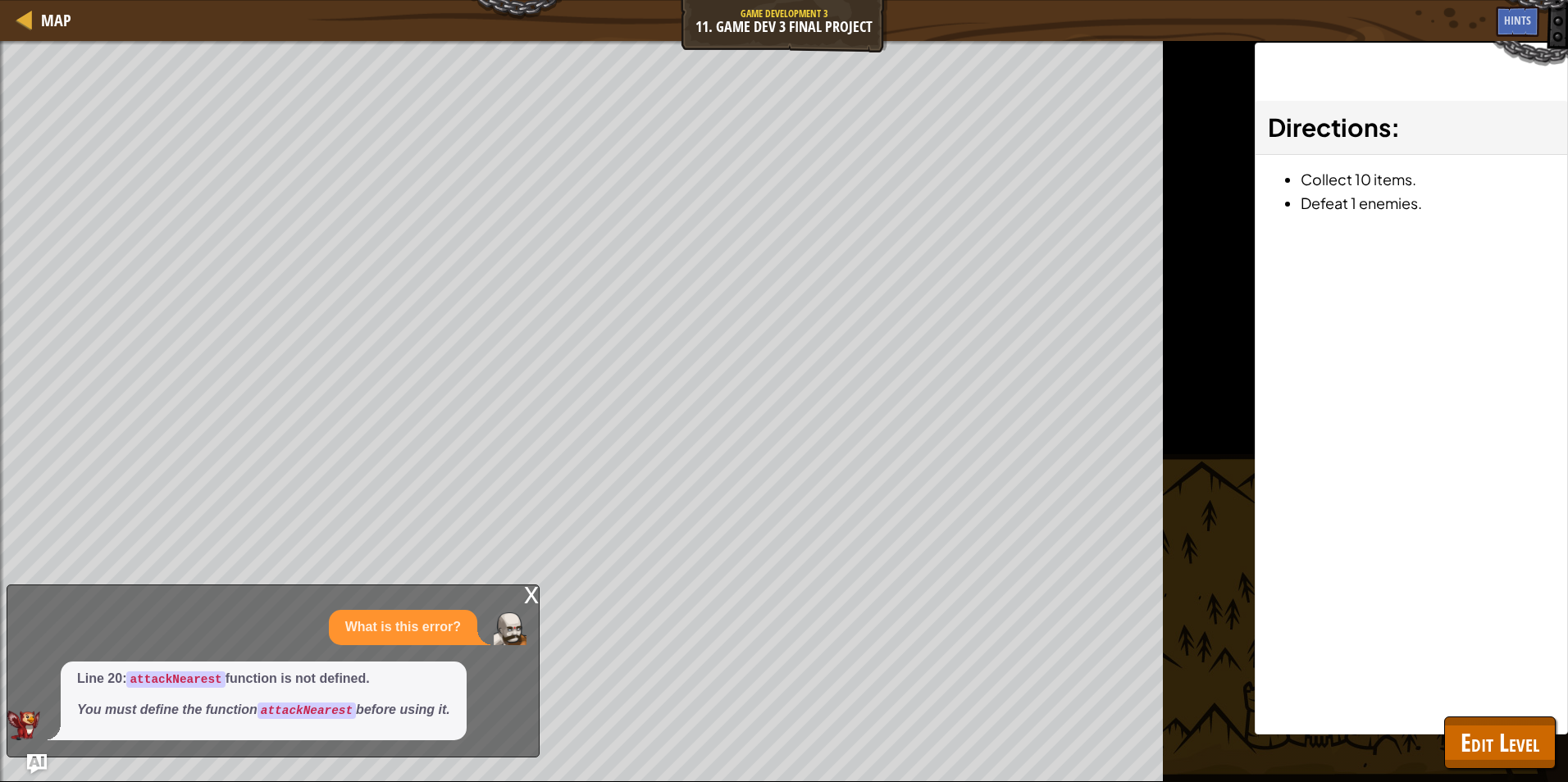
click at [523, 597] on div "x What is this error? Line 20: attackNearest function is not defined. You must …" at bounding box center [273, 671] width 534 height 173
click at [528, 597] on div "x" at bounding box center [532, 594] width 15 height 17
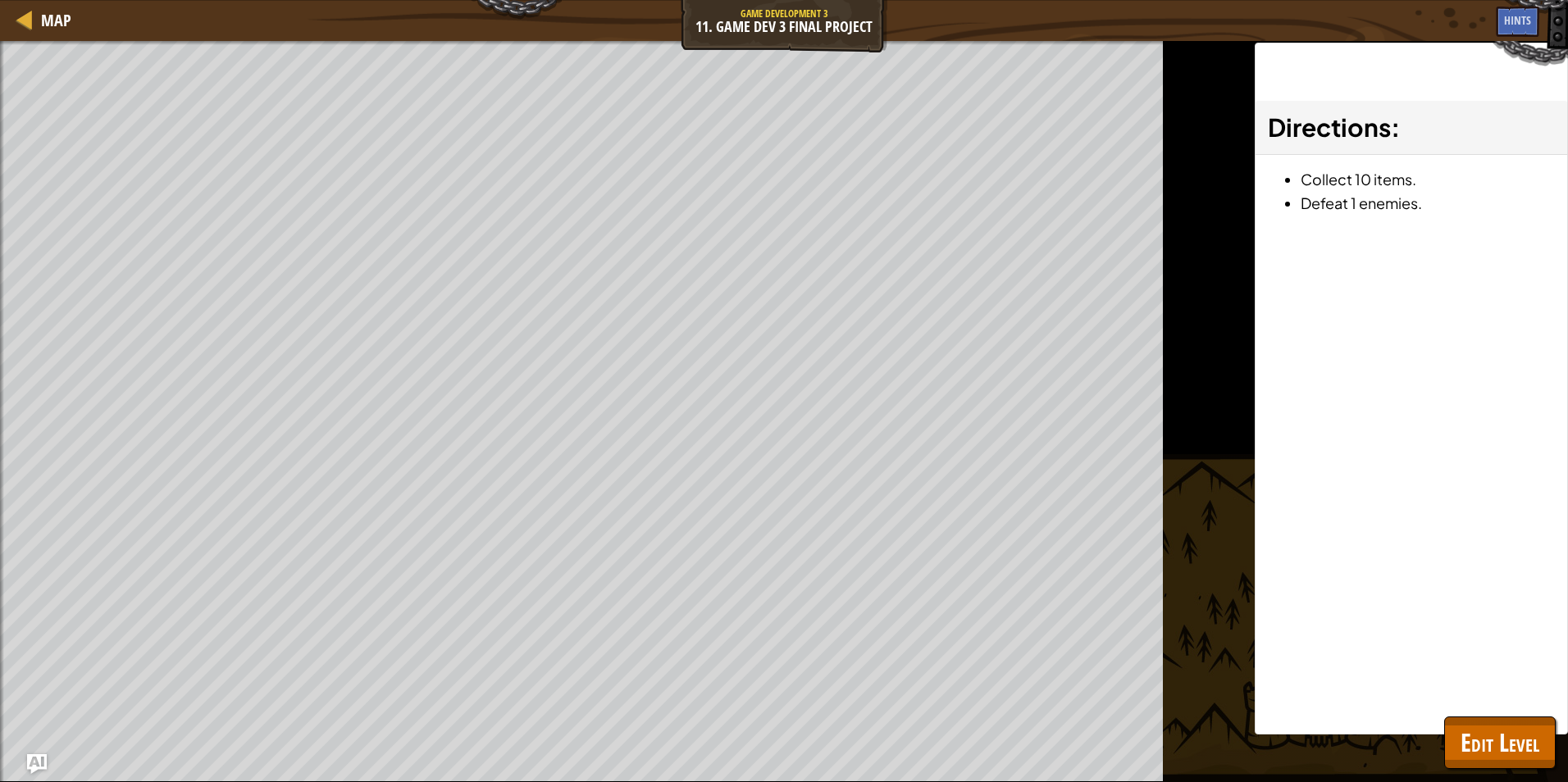
click at [1456, 712] on div "Directions : Collect 10 items. Defeat 1 enemies." at bounding box center [1412, 389] width 314 height 693
click at [1464, 714] on div "Directions : Collect 10 items. Defeat 1 enemies." at bounding box center [1412, 389] width 314 height 693
click at [1465, 715] on div "Directions : Collect 10 items. Defeat 1 enemies." at bounding box center [1412, 389] width 314 height 693
click at [1467, 733] on span "Edit Level" at bounding box center [1500, 743] width 79 height 34
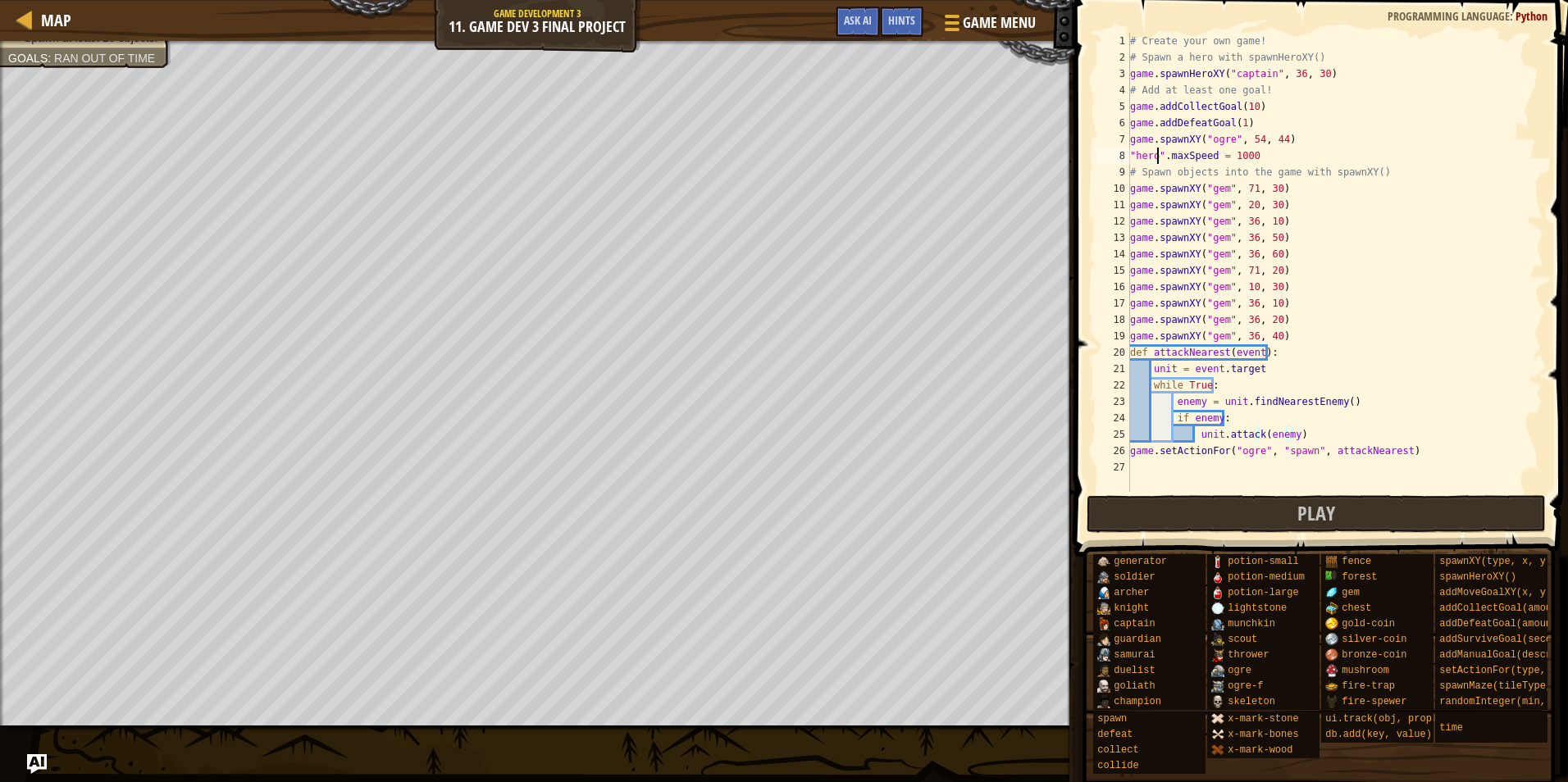
click at [1157, 155] on div "# Create your own game! # Spawn a hero with spawnHeroXY() game . spawnHeroXY ( …" at bounding box center [1336, 278] width 417 height 492
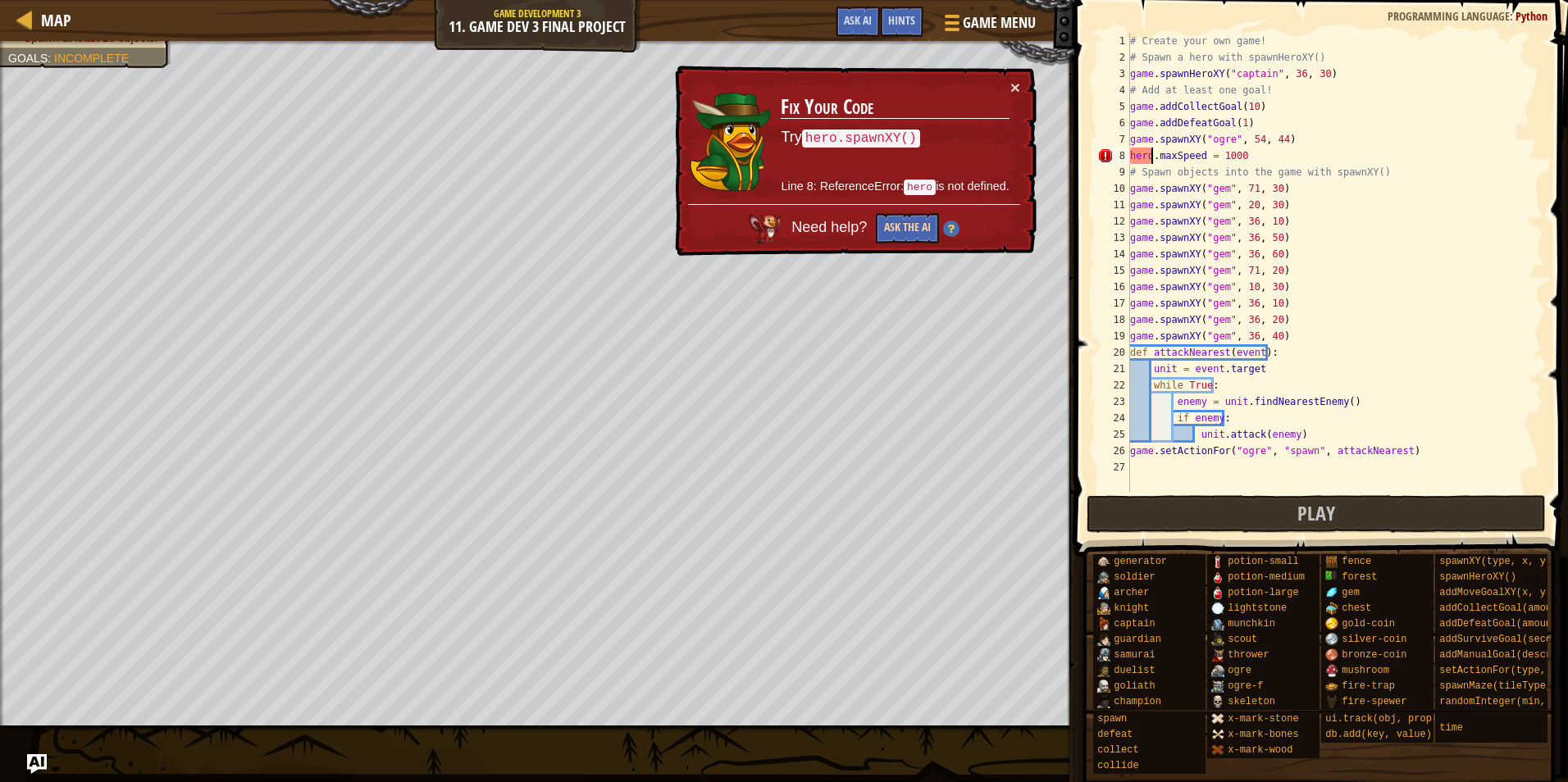
type textarea "hero.maxSpeed = 1000"
click at [909, 227] on button "Ask the AI" at bounding box center [908, 228] width 63 height 31
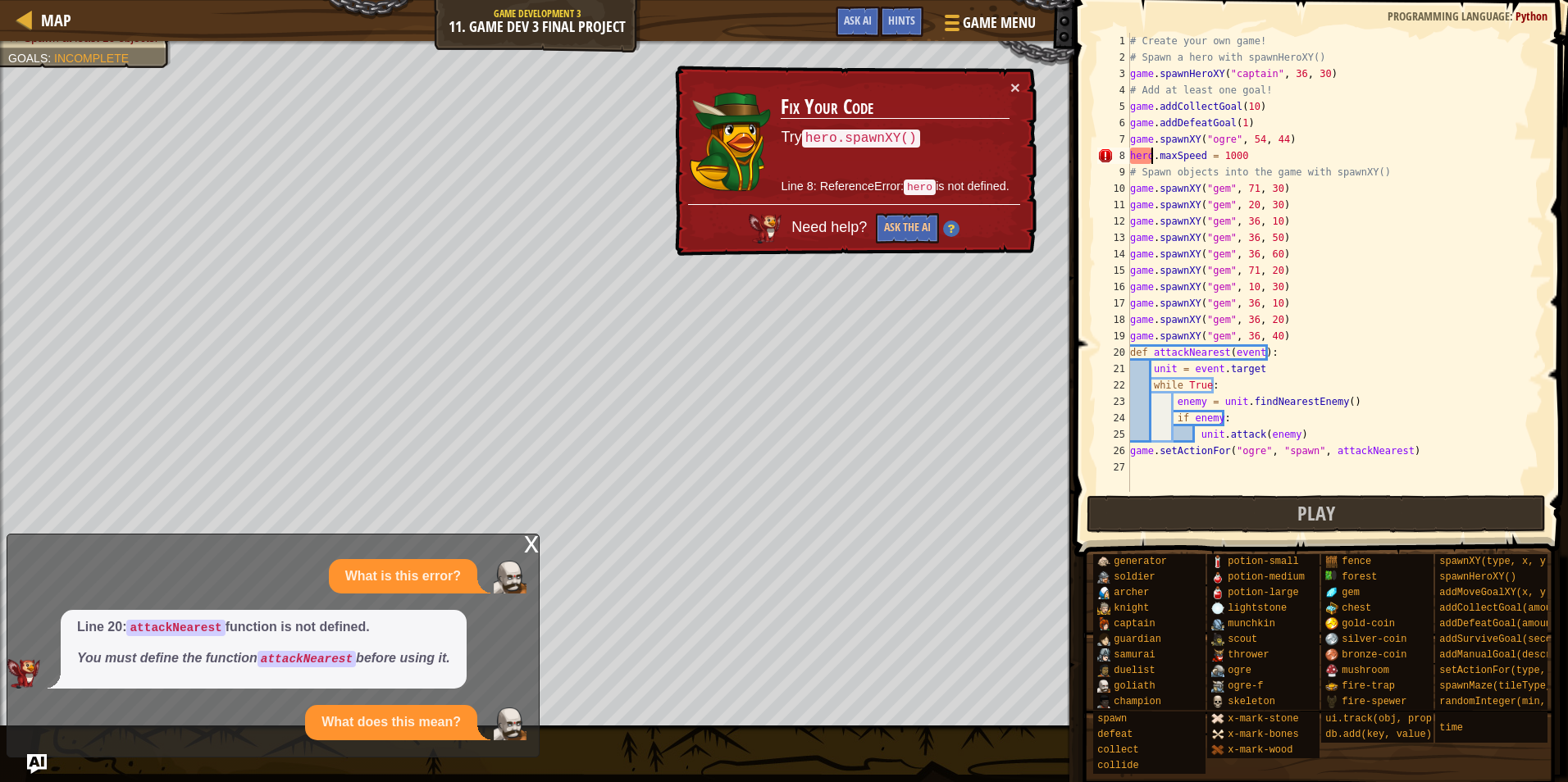
click at [1366, 475] on div "# Create your own game! # Spawn a hero with spawnHeroXY() game . spawnHeroXY ( …" at bounding box center [1336, 278] width 417 height 492
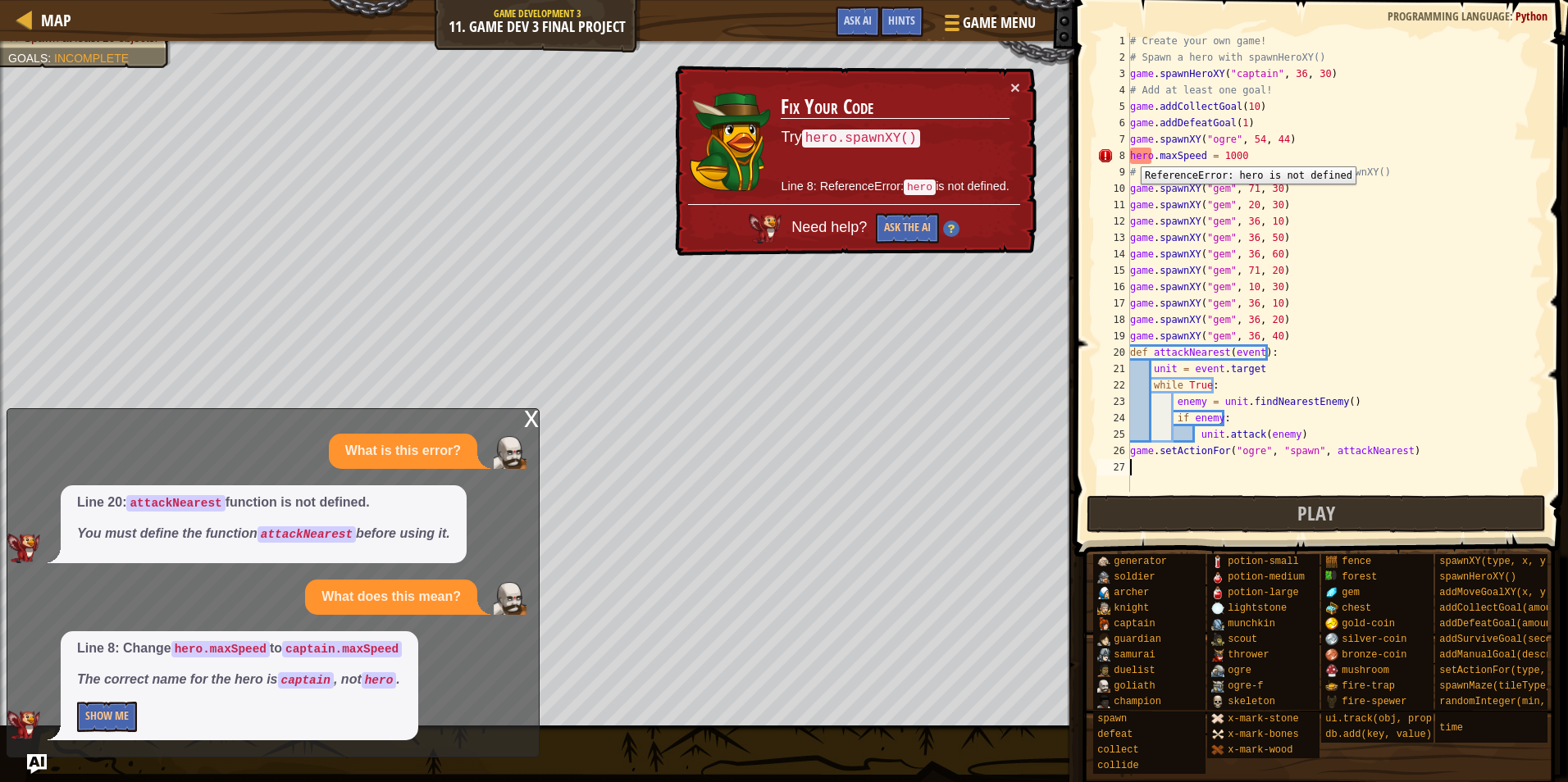
click at [1131, 155] on div "# Create your own game! # Spawn a hero with spawnHeroXY() game . spawnHeroXY ( …" at bounding box center [1336, 278] width 417 height 492
click at [1148, 155] on div "# Create your own game! # Spawn a hero with spawnHeroXY() game . spawnHeroXY ( …" at bounding box center [1336, 278] width 417 height 492
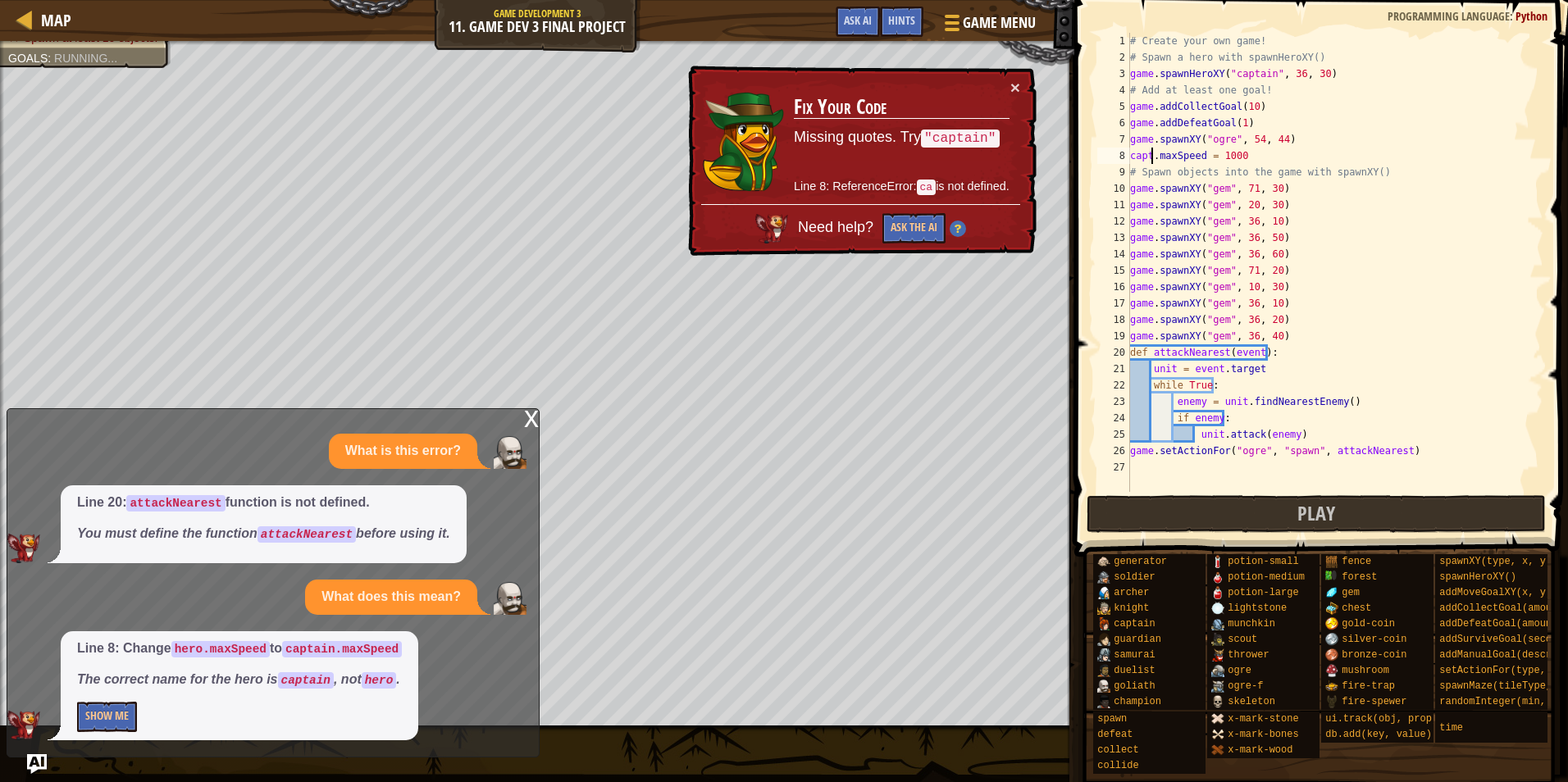
scroll to position [7, 3]
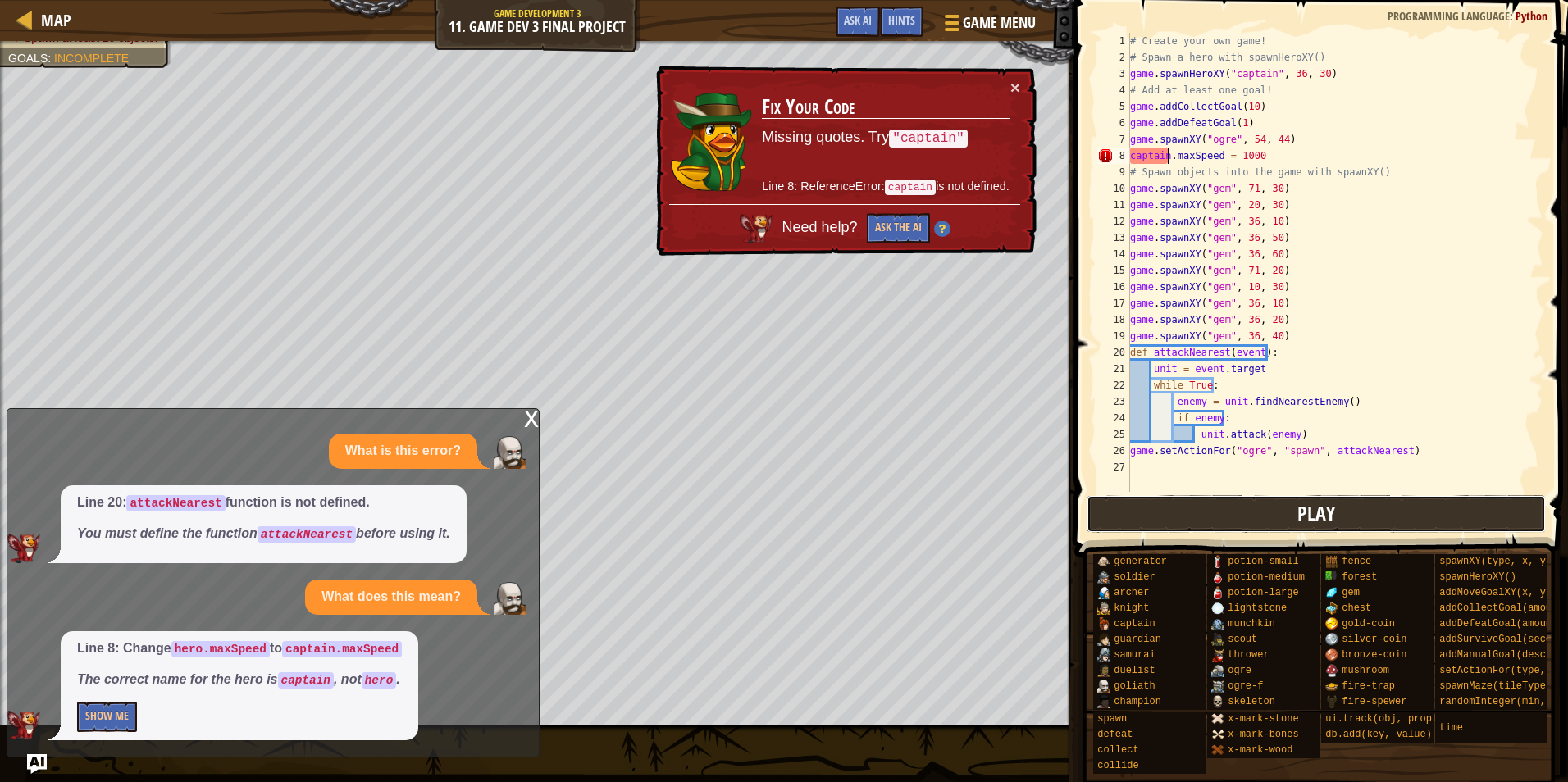
click at [1189, 519] on button "Play" at bounding box center [1317, 514] width 460 height 38
click at [1017, 96] on button "×" at bounding box center [1015, 88] width 10 height 18
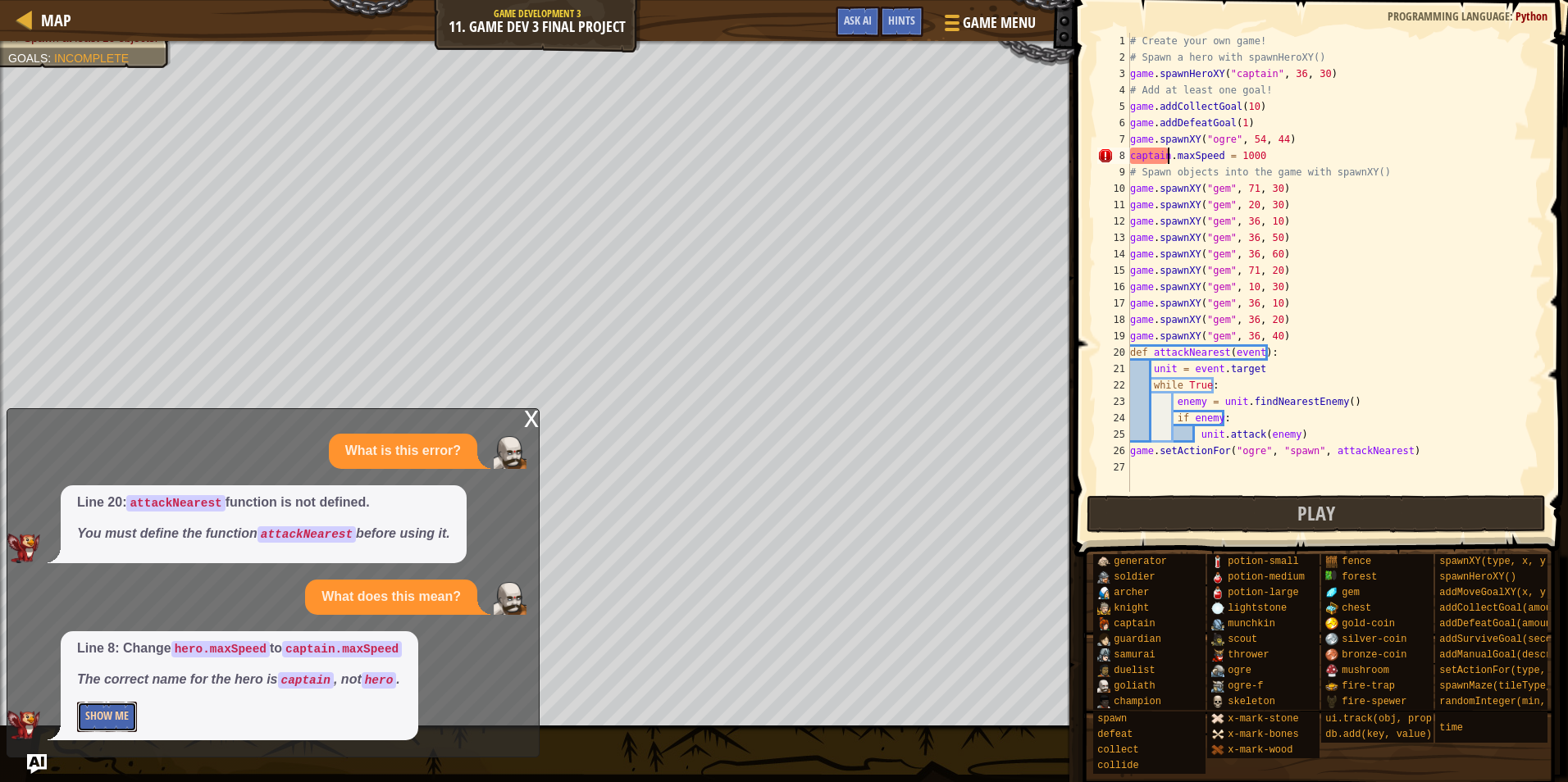
click at [88, 728] on button "Show Me" at bounding box center [107, 717] width 60 height 31
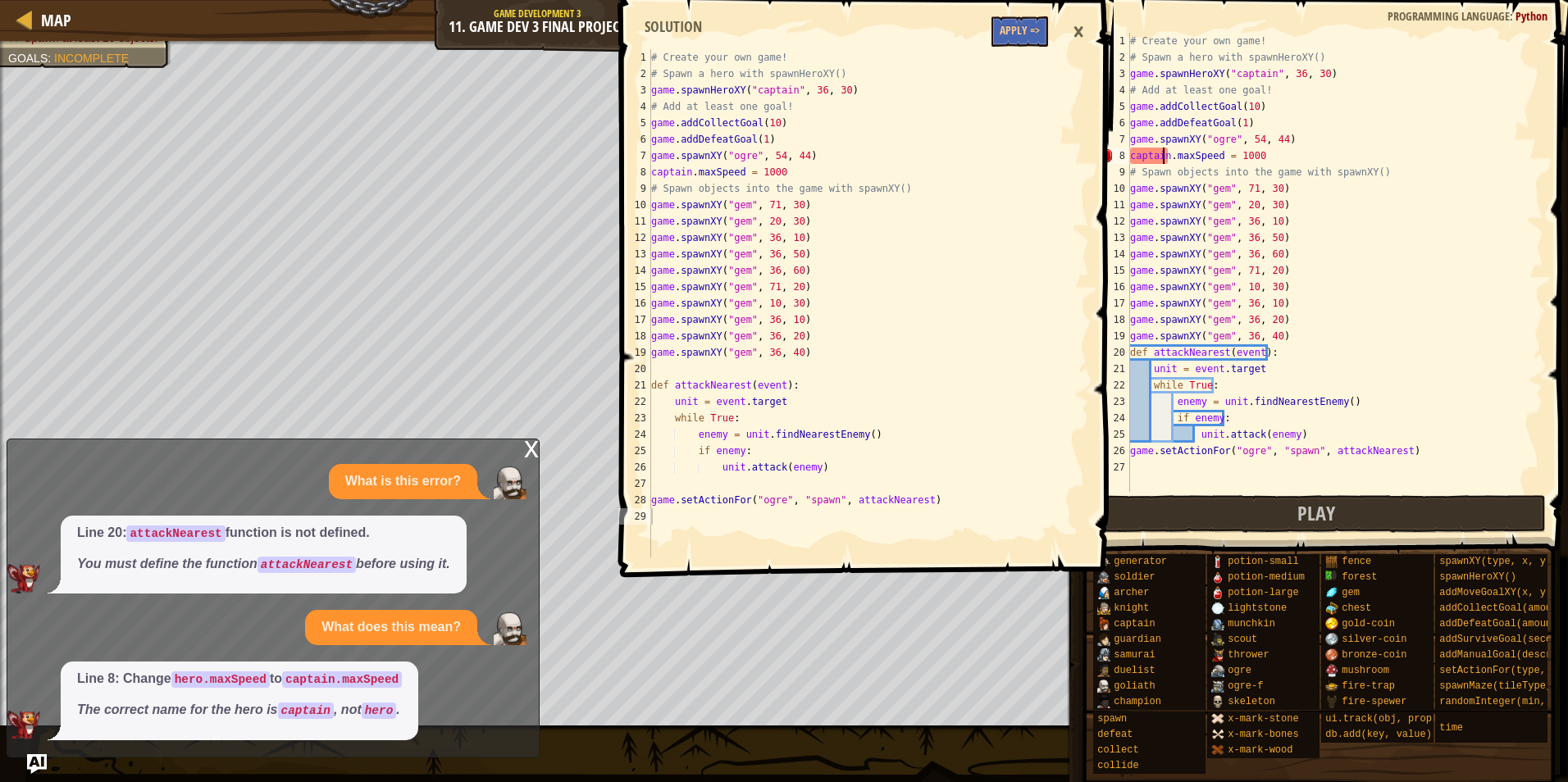
click at [1162, 155] on div "# Create your own game! # Spawn a hero with spawnHeroXY() game . spawnHeroXY ( …" at bounding box center [1336, 278] width 417 height 492
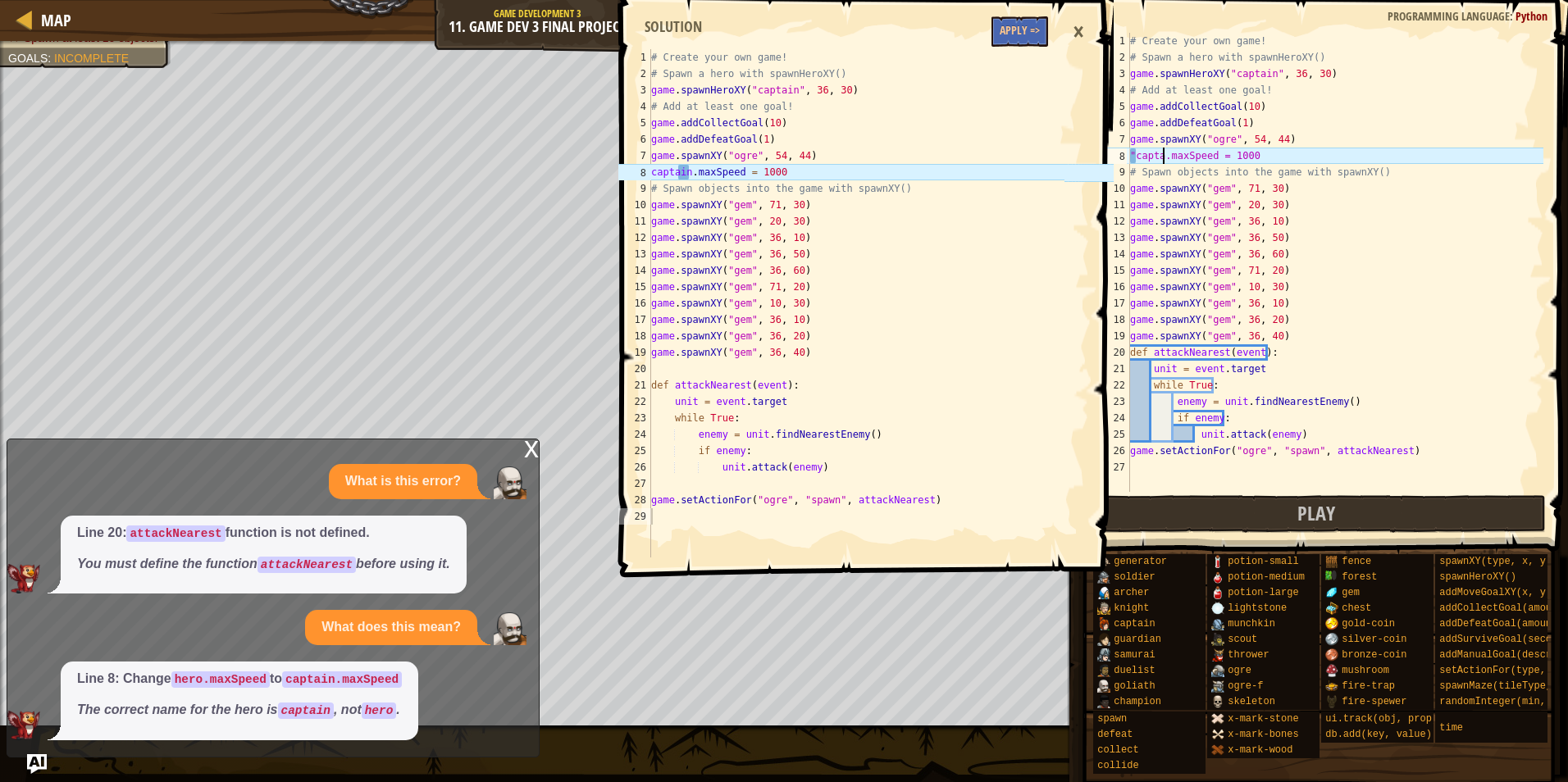
scroll to position [7, 4]
click at [1286, 523] on button "Play" at bounding box center [1317, 514] width 460 height 38
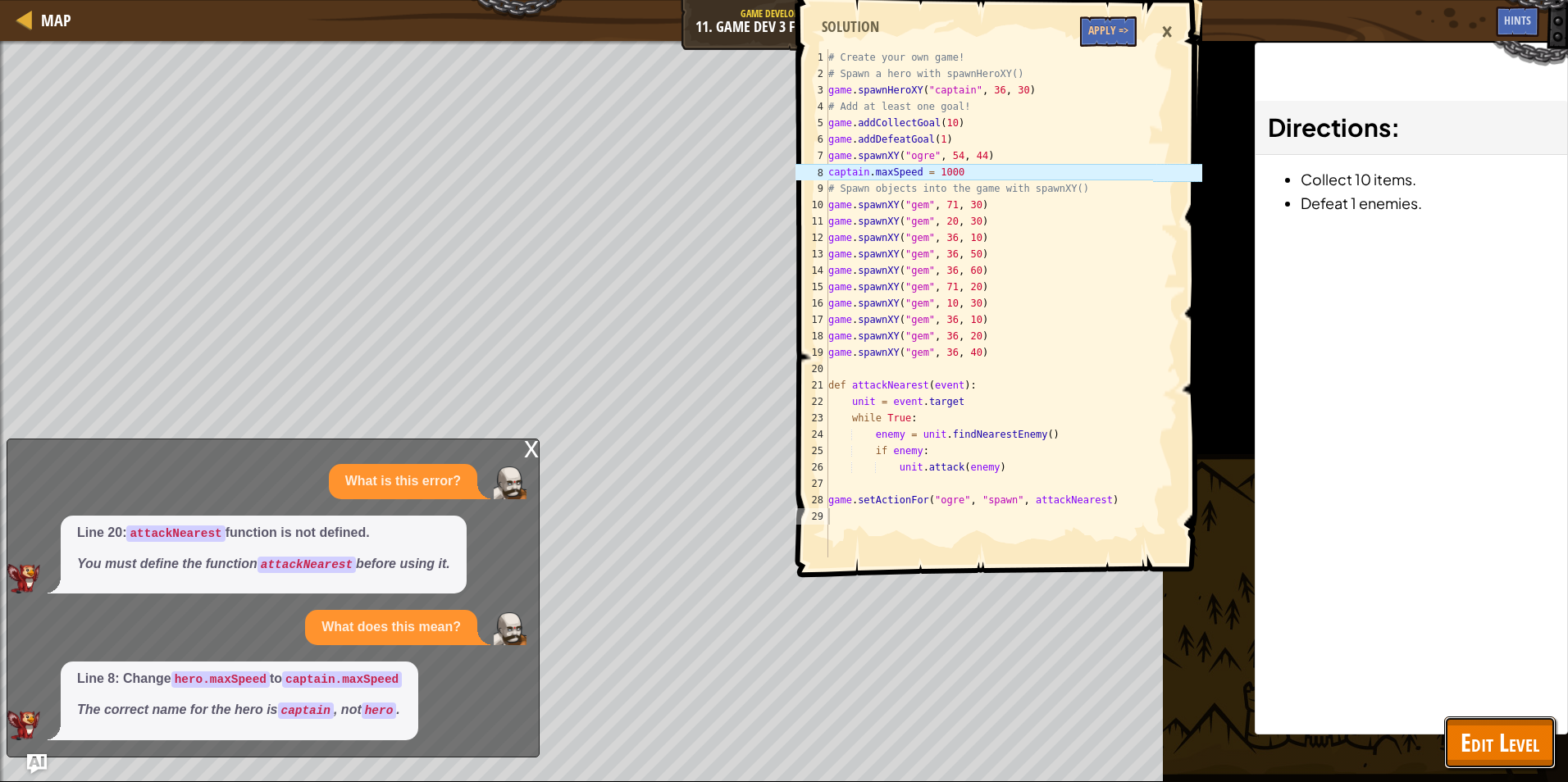
click at [1464, 730] on span "Edit Level" at bounding box center [1500, 743] width 79 height 34
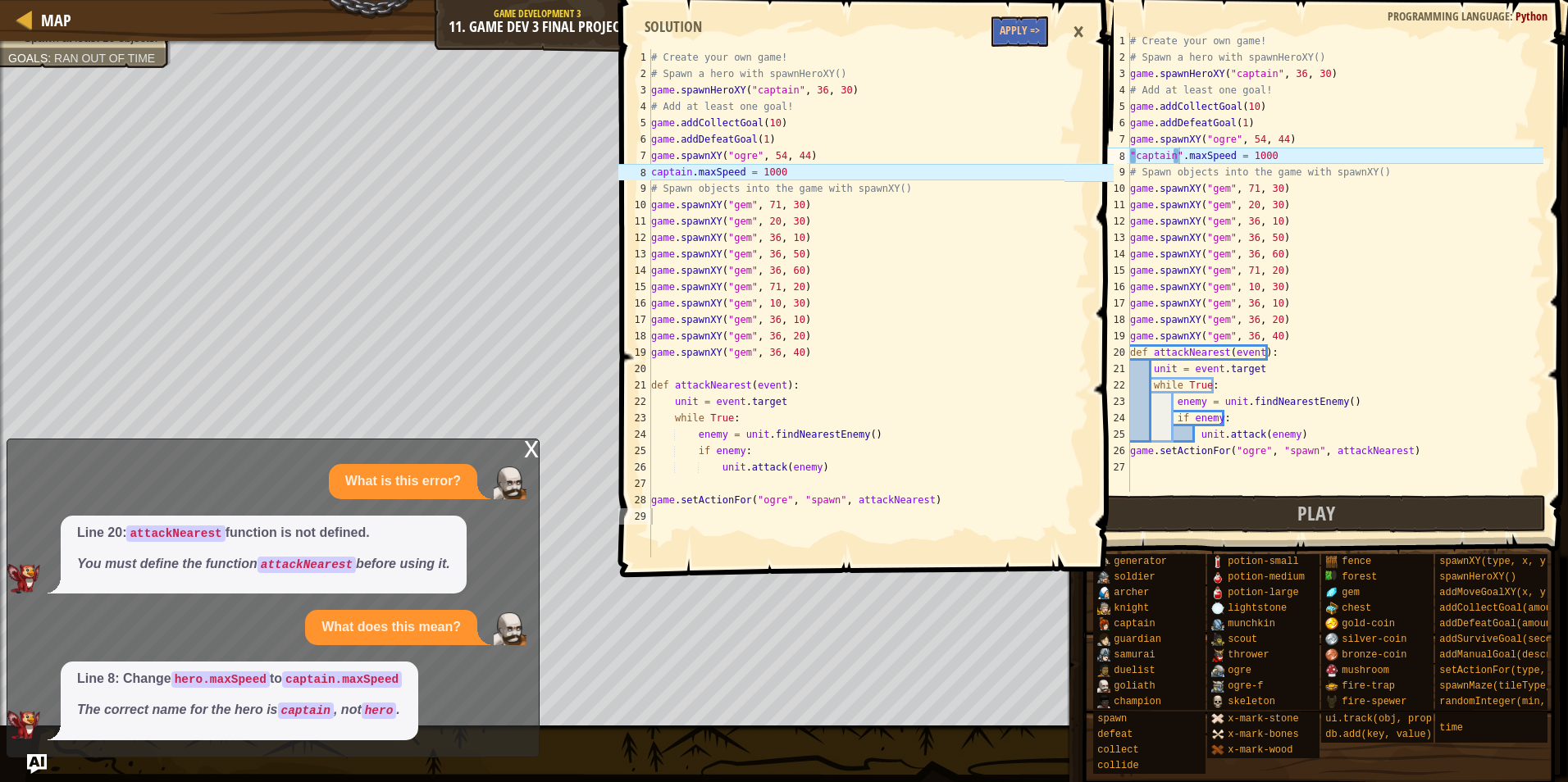
click at [1277, 161] on div "# Create your own game! # Spawn a hero with spawnHeroXY() game . spawnHeroXY ( …" at bounding box center [1336, 278] width 417 height 492
type textarea """
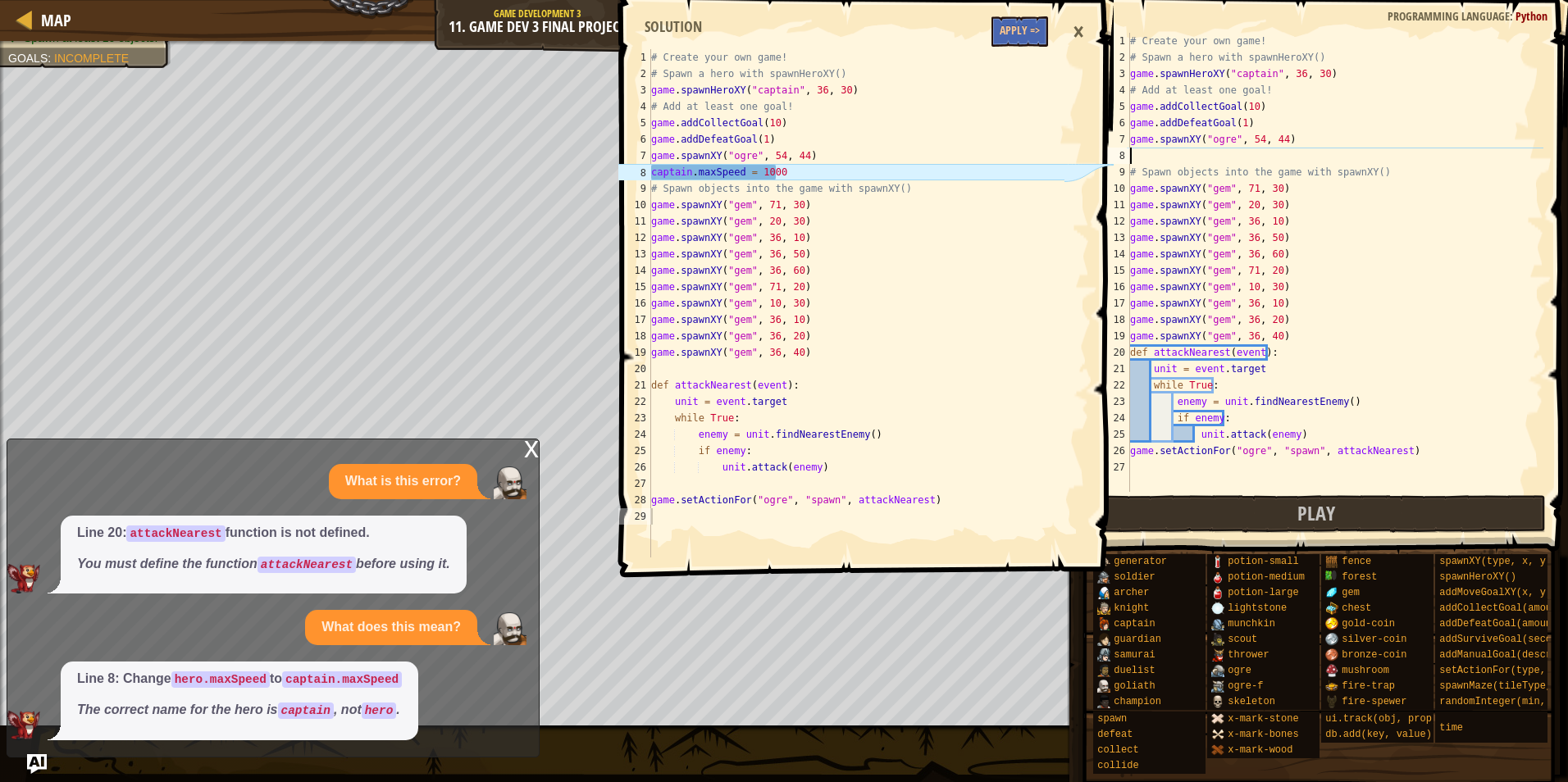
click at [1265, 73] on div "# Create your own game! # Spawn a hero with spawnHeroXY() game . spawnHeroXY ( …" at bounding box center [1336, 278] width 417 height 492
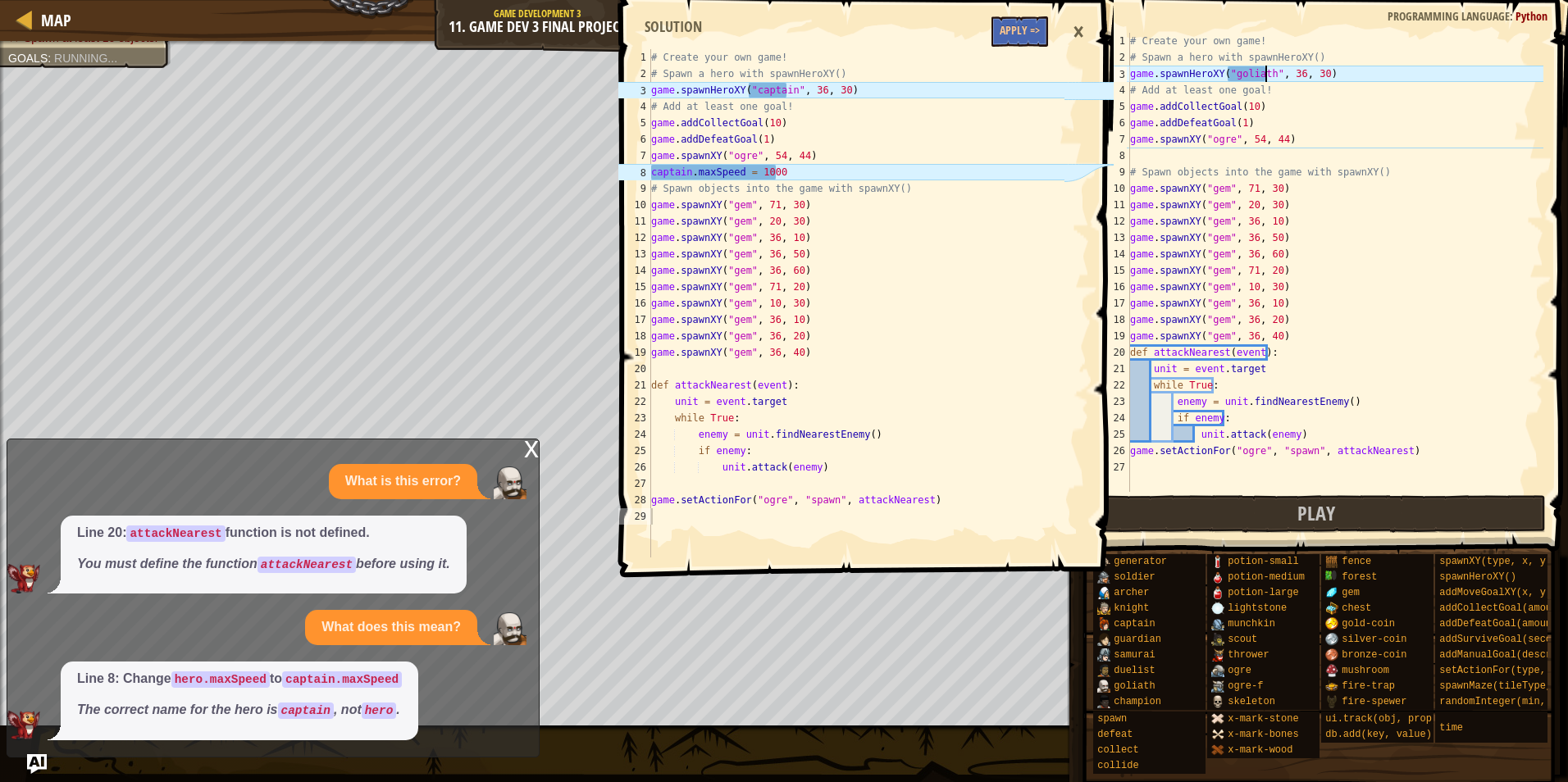
scroll to position [7, 10]
click at [1187, 513] on button "Play" at bounding box center [1317, 514] width 460 height 38
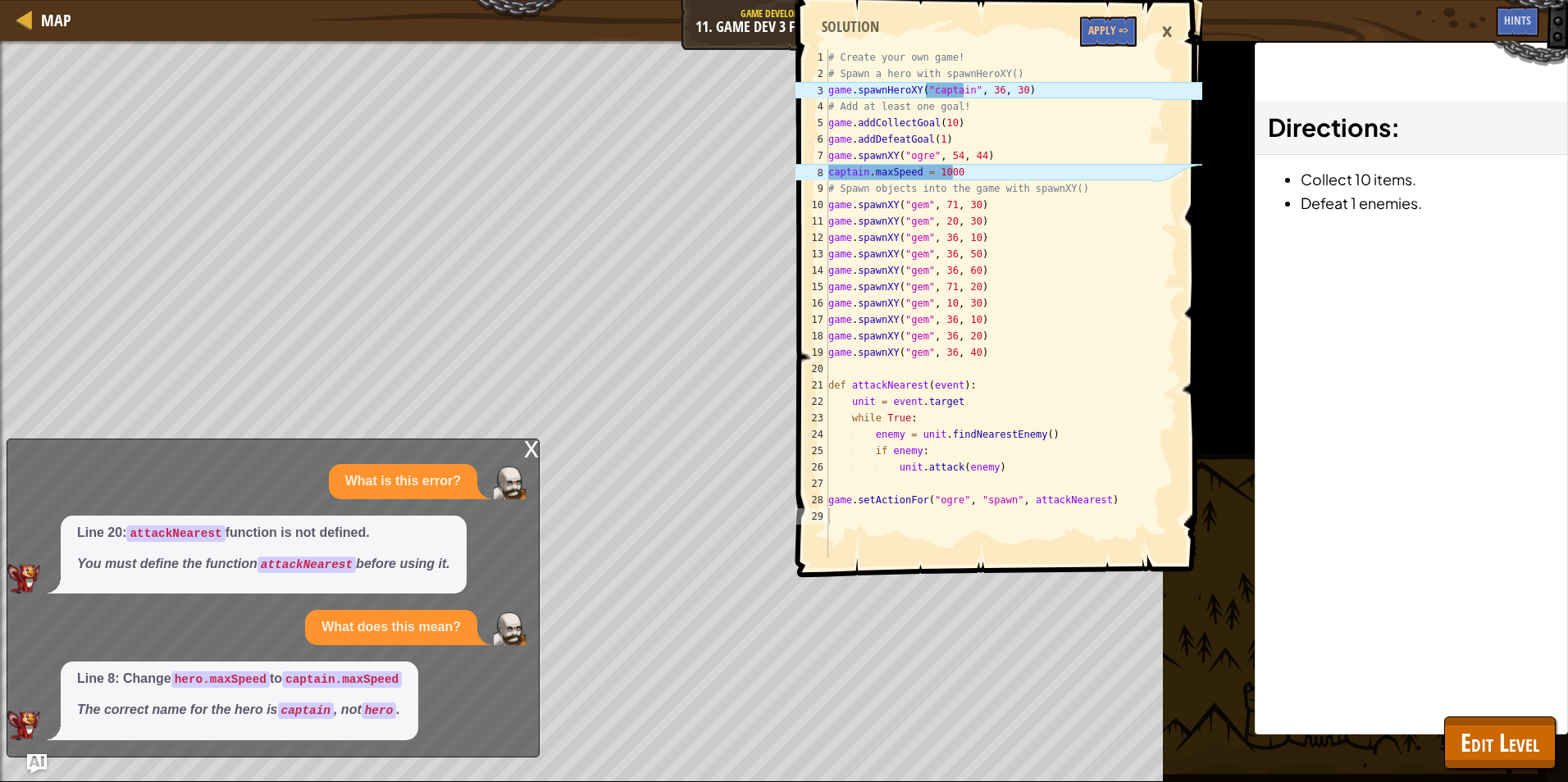
click at [1164, 31] on div "×" at bounding box center [1168, 32] width 28 height 38
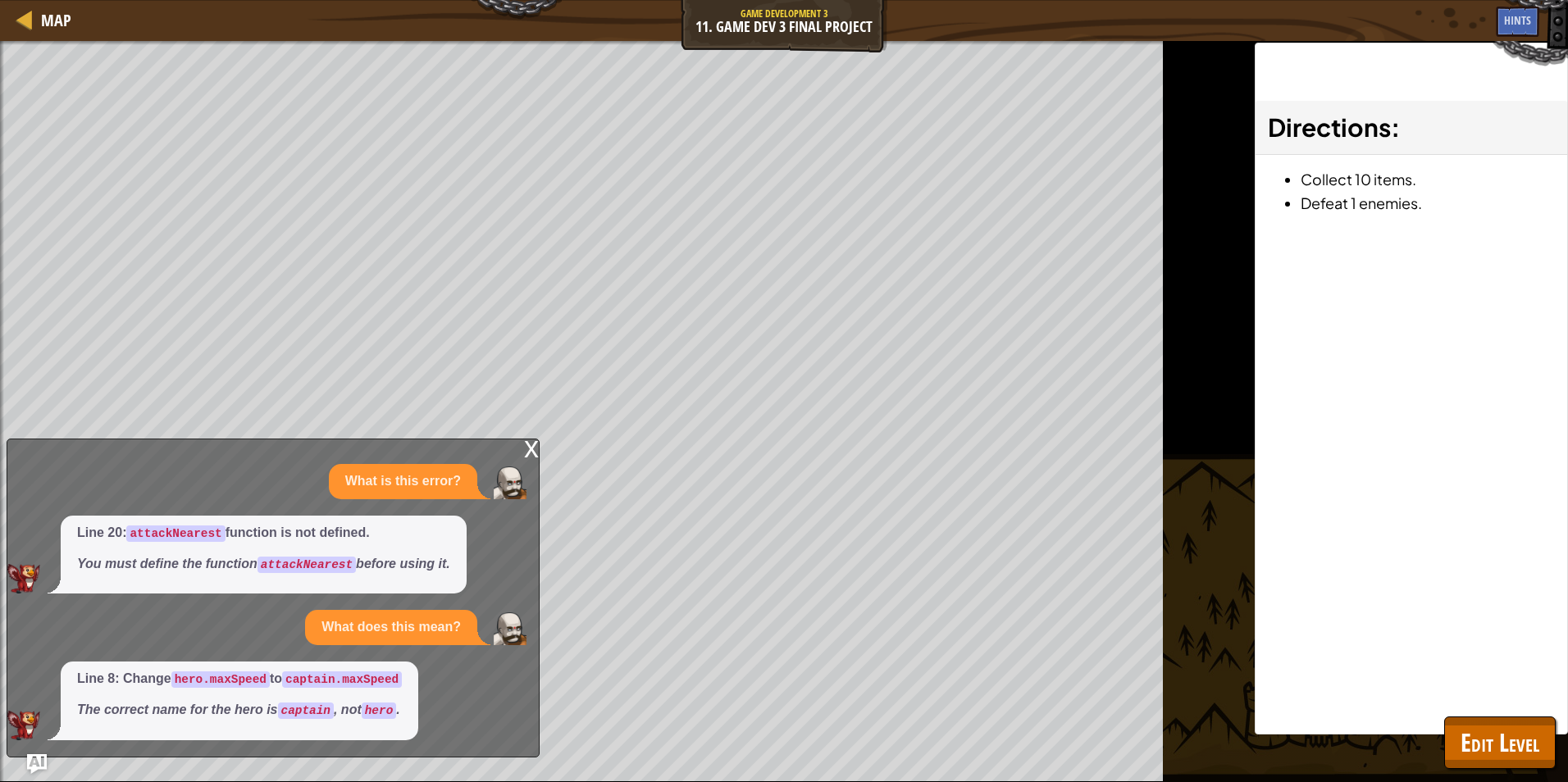
drag, startPoint x: 520, startPoint y: 462, endPoint x: 535, endPoint y: 443, distance: 24.2
click at [524, 455] on div "x What is this error? Line 20: attackNearest function is not defined. You must …" at bounding box center [273, 598] width 534 height 319
click at [535, 443] on div "x" at bounding box center [532, 448] width 15 height 17
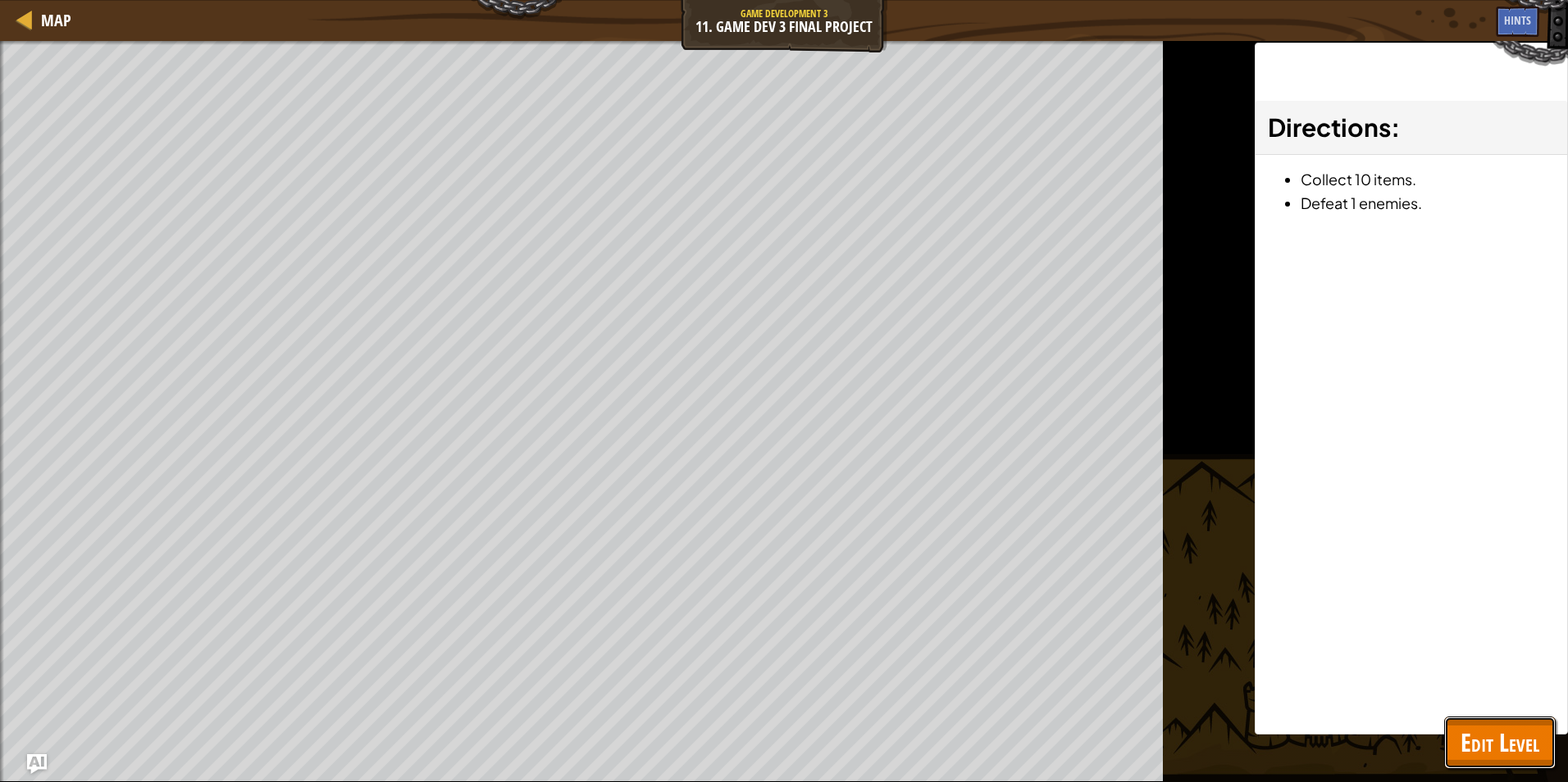
click at [1503, 735] on span "Edit Level" at bounding box center [1500, 743] width 79 height 34
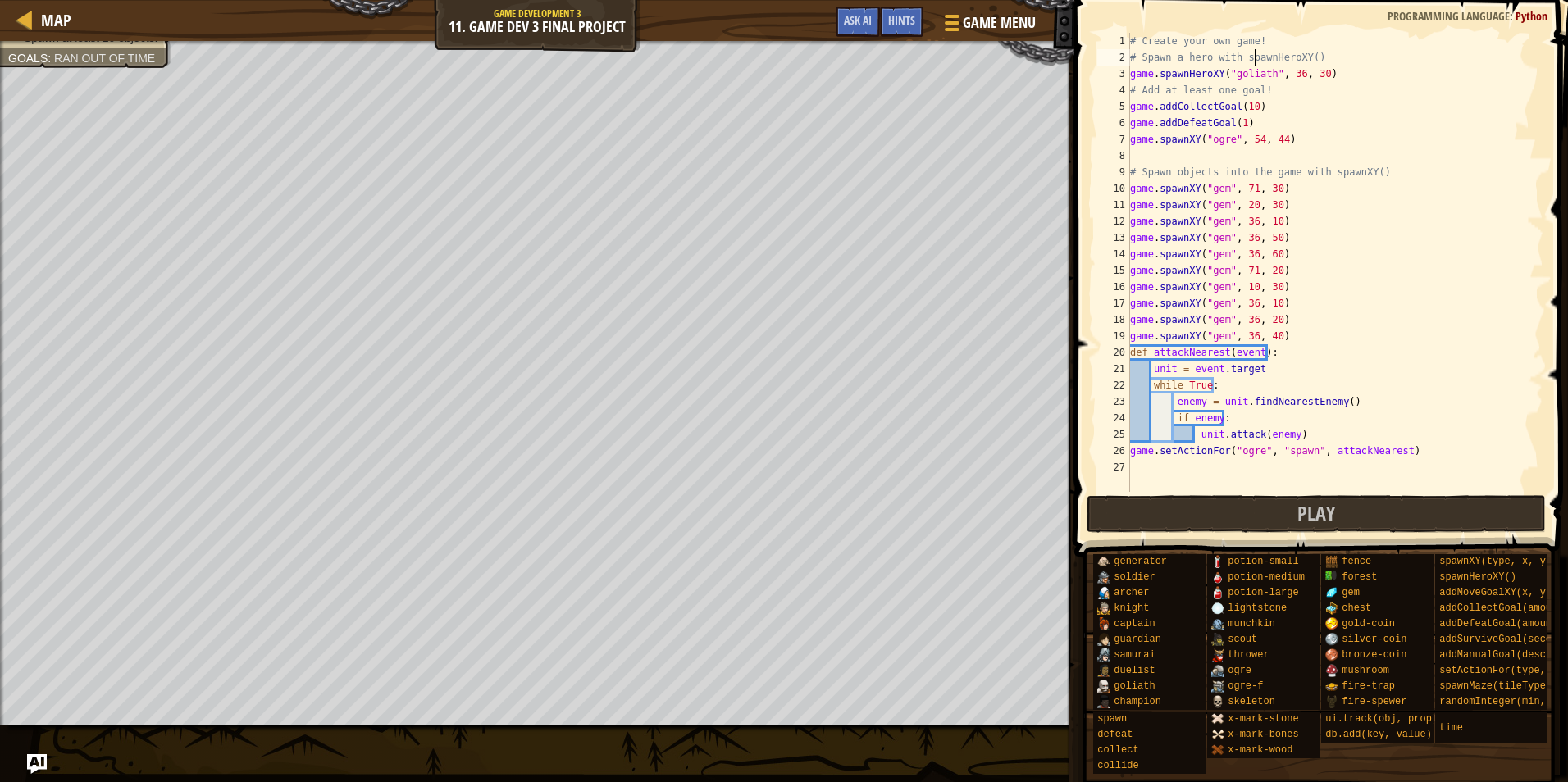
click at [1252, 64] on div "# Create your own game! # Spawn a hero with spawnHeroXY() game . spawnHeroXY ( …" at bounding box center [1336, 278] width 417 height 492
click at [1264, 77] on div "# Create your own game! # Spawn a hero with spawnHeroXY() game . spawnHeroXY ( …" at bounding box center [1336, 278] width 417 height 492
type textarea "game.spawnHeroXY("captain", 36, 30)"
click at [1182, 152] on div "# Create your own game! # Spawn a hero with spawnHeroXY() game . spawnHeroXY ( …" at bounding box center [1336, 278] width 417 height 492
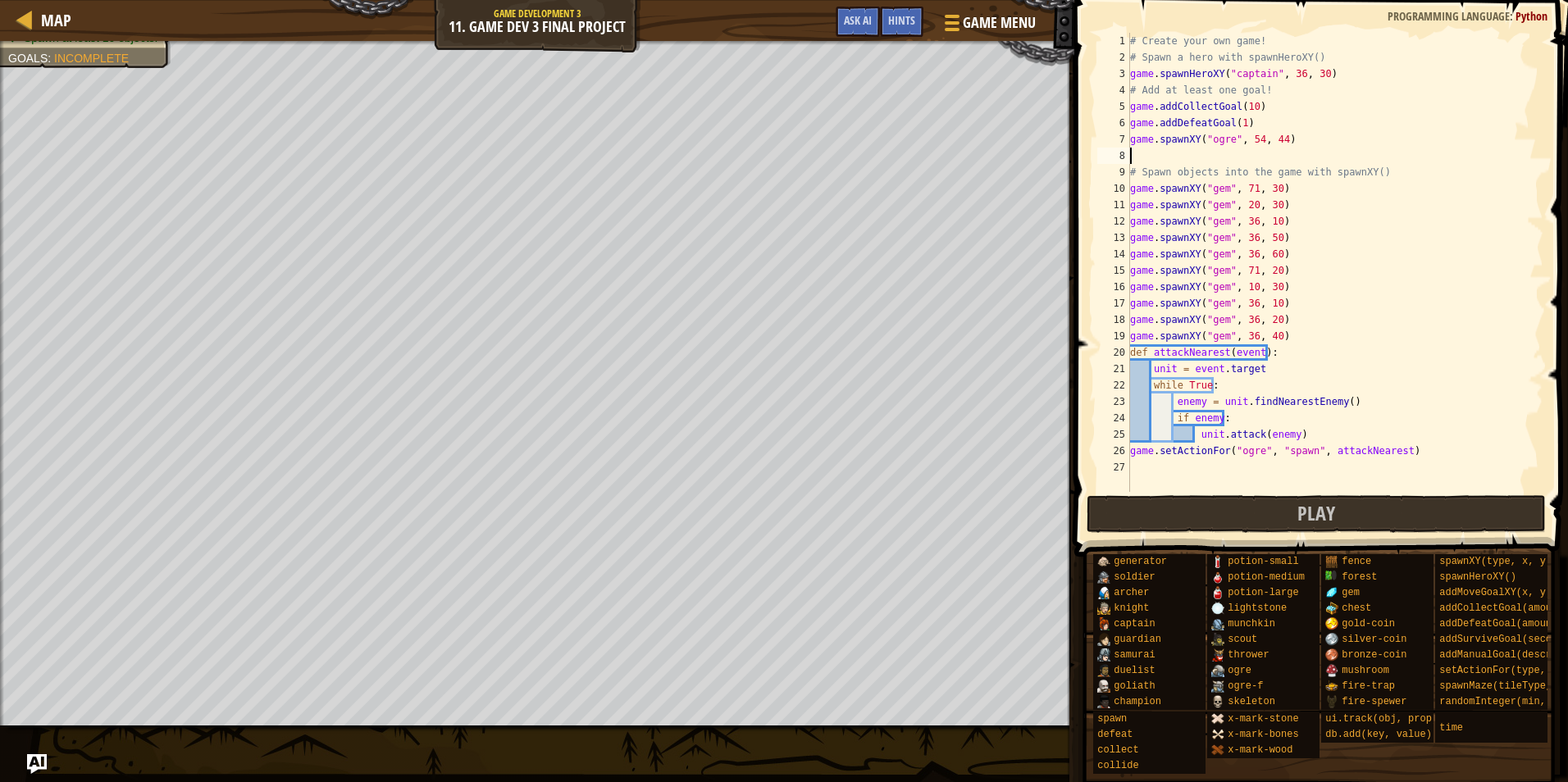
click at [1288, 343] on div "# Create your own game! # Spawn a hero with spawnHeroXY() game . spawnHeroXY ( …" at bounding box center [1336, 278] width 417 height 492
type textarea "game.spawnXY("gem", 36, 40)"
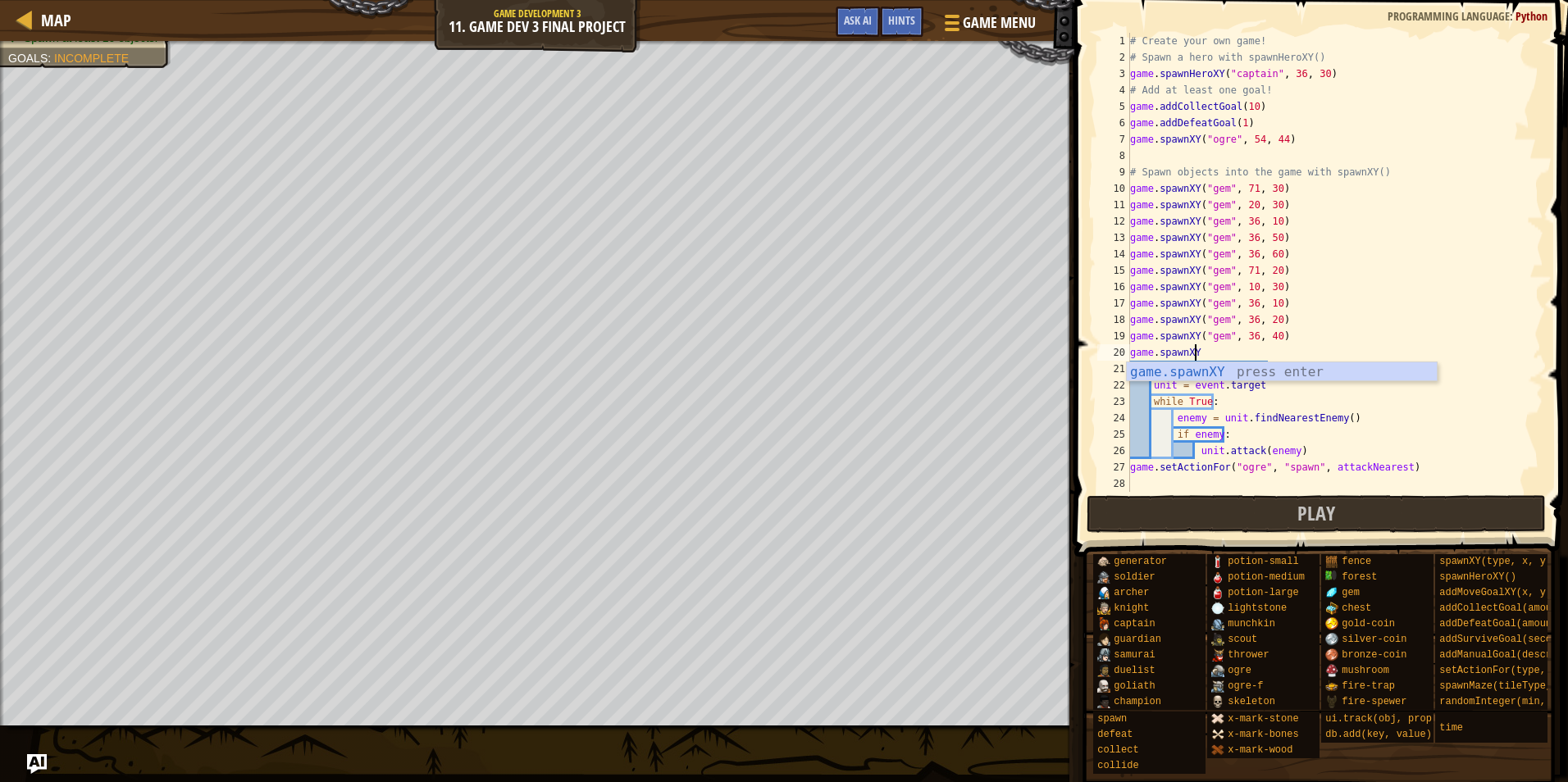
scroll to position [7, 5]
click at [1249, 374] on div "game.spawnXY press enter" at bounding box center [1282, 391] width 310 height 59
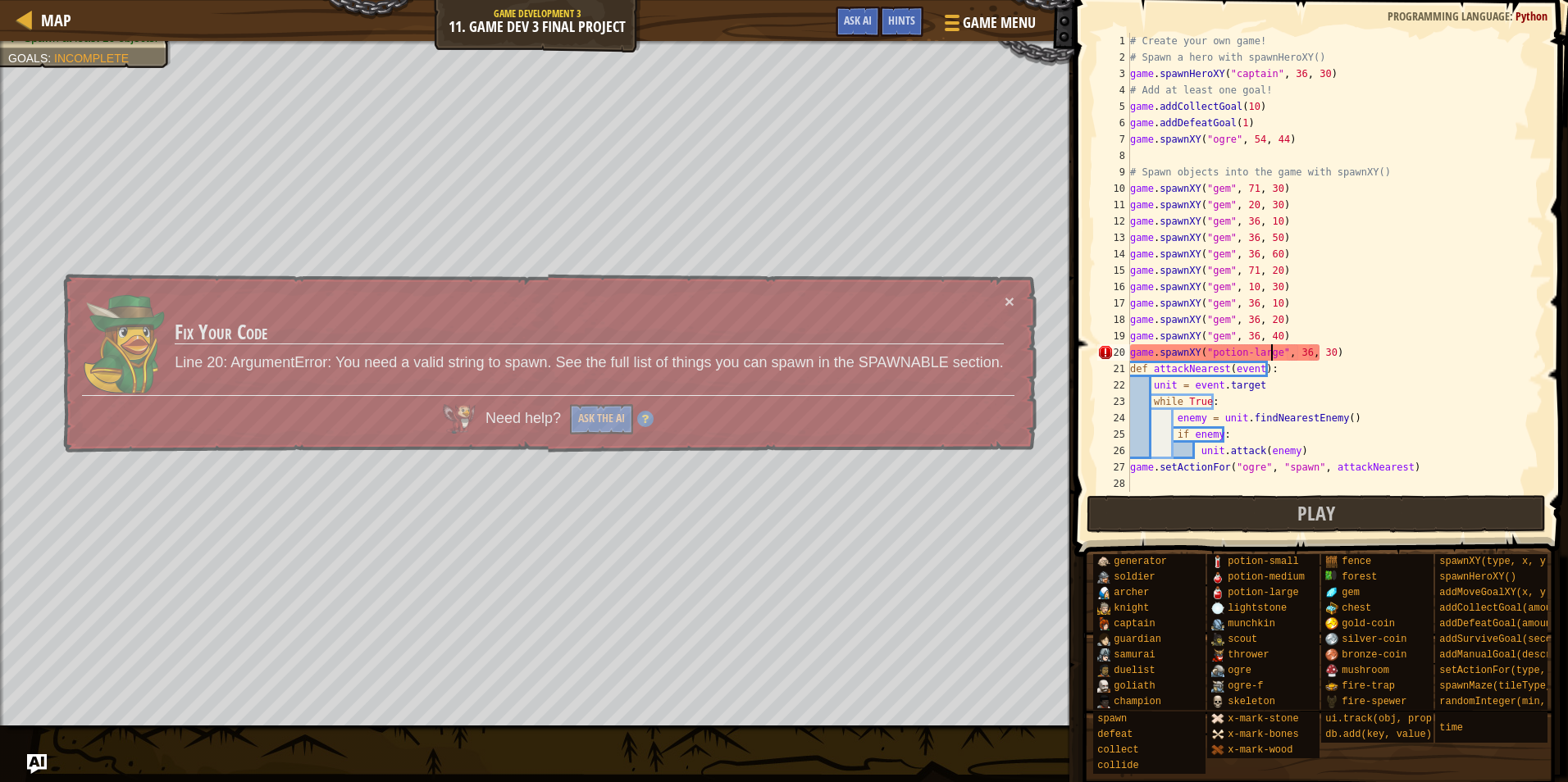
scroll to position [7, 11]
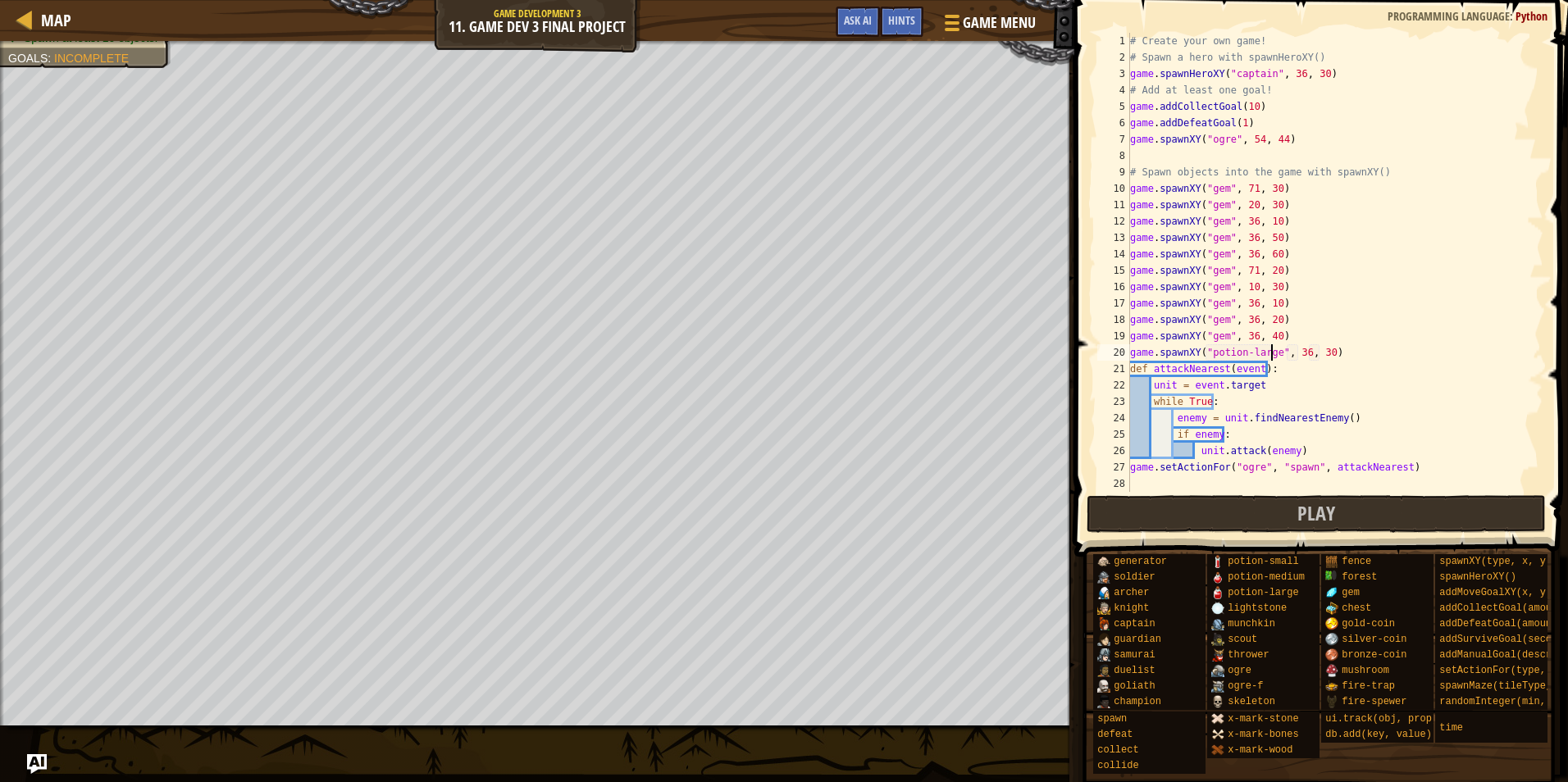
click at [1292, 346] on div "# Create your own game! # Spawn a hero with spawnHeroXY() game . spawnHeroXY ( …" at bounding box center [1336, 278] width 417 height 492
click at [1320, 356] on div "# Create your own game! # Spawn a hero with spawnHeroXY() game . spawnHeroXY ( …" at bounding box center [1336, 278] width 417 height 492
type textarea "game.spawnXY("potion-large", 19, 43)"
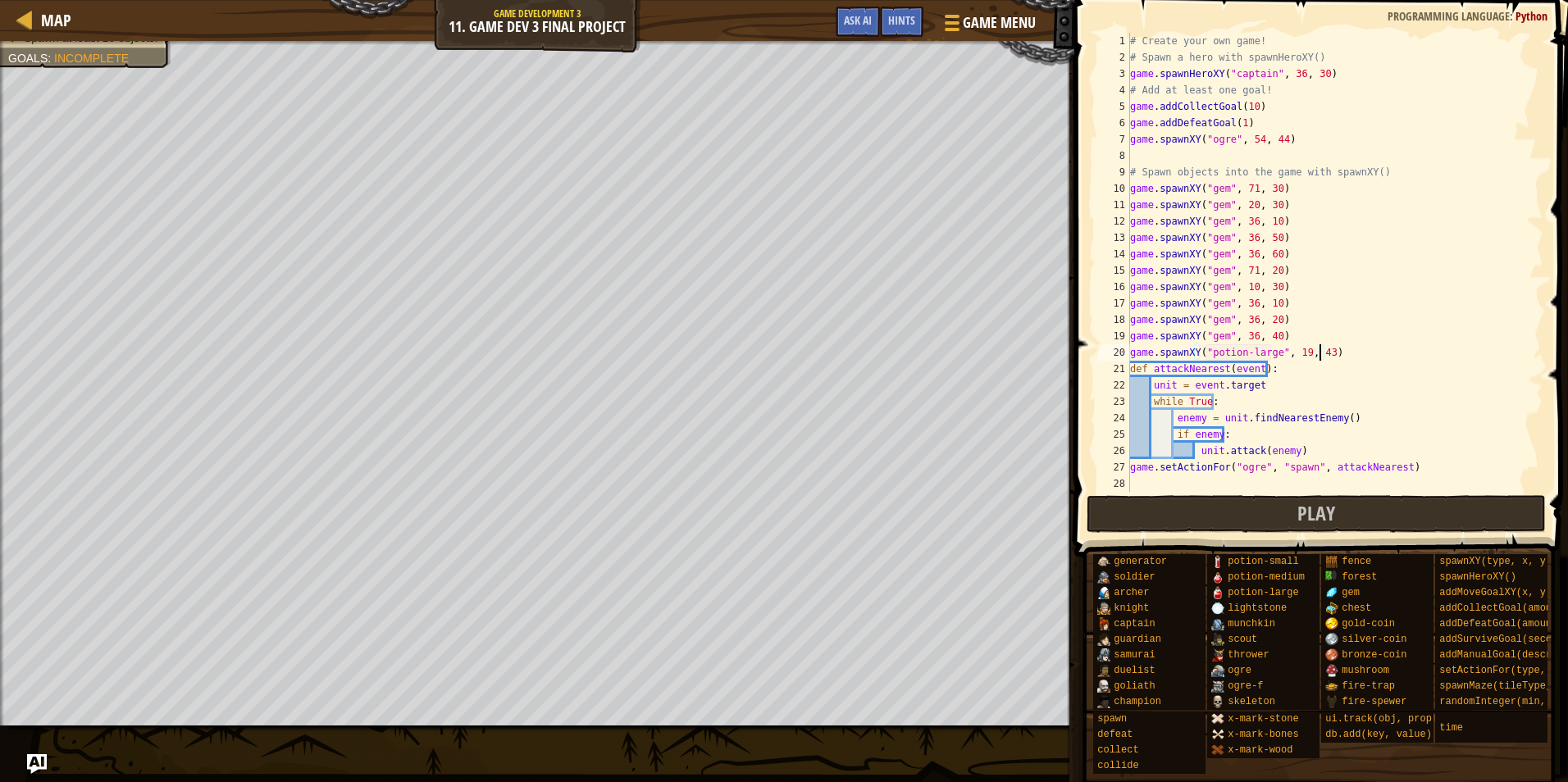
click at [1345, 354] on div "# Create your own game! # Spawn a hero with spawnHeroXY() game . spawnHeroXY ( …" at bounding box center [1336, 278] width 417 height 492
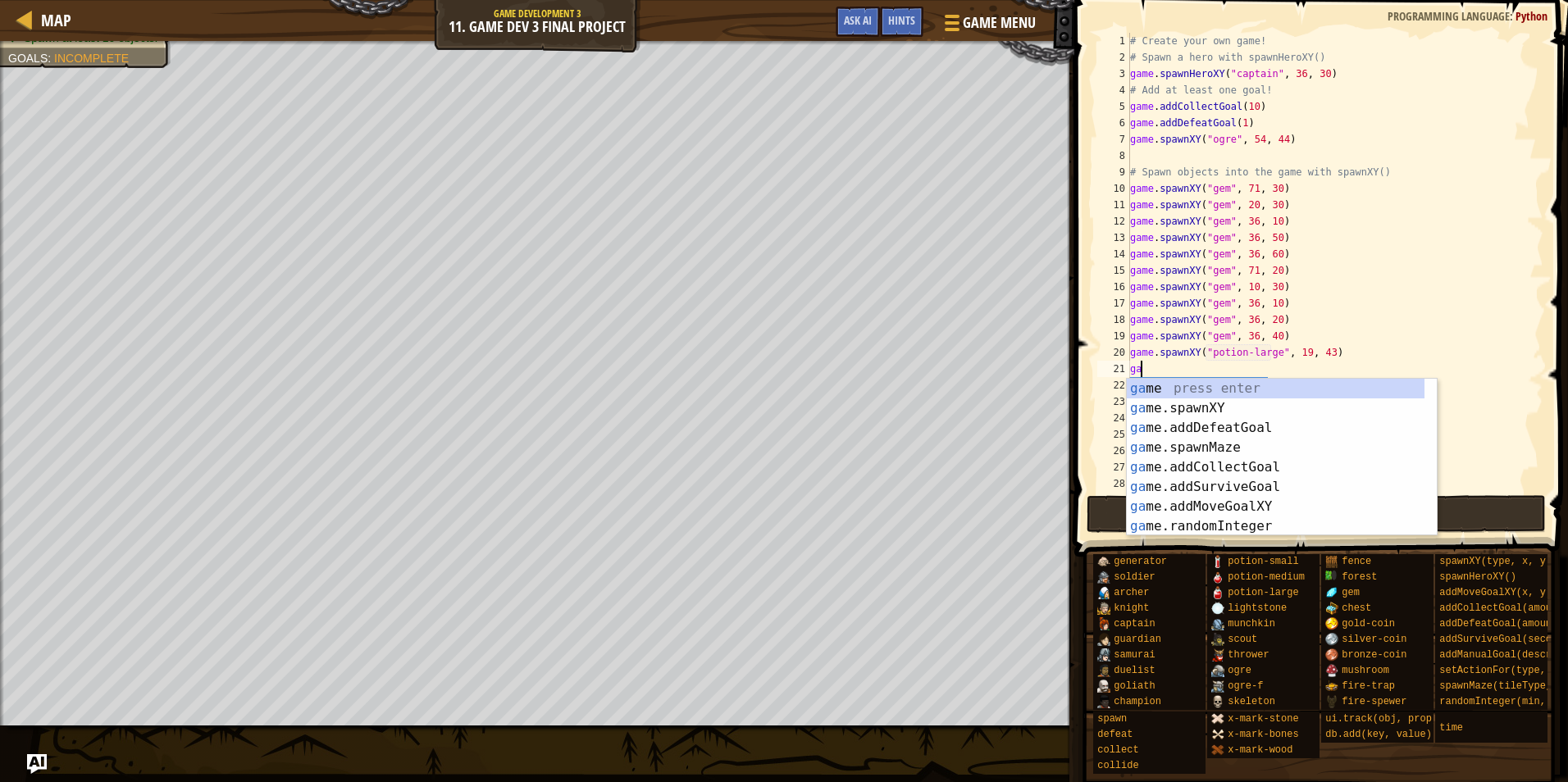
scroll to position [7, 1]
click at [1224, 464] on div "game press enter game .addDefeatGoal press enter game .addCollectGoal press ent…" at bounding box center [1277, 477] width 298 height 196
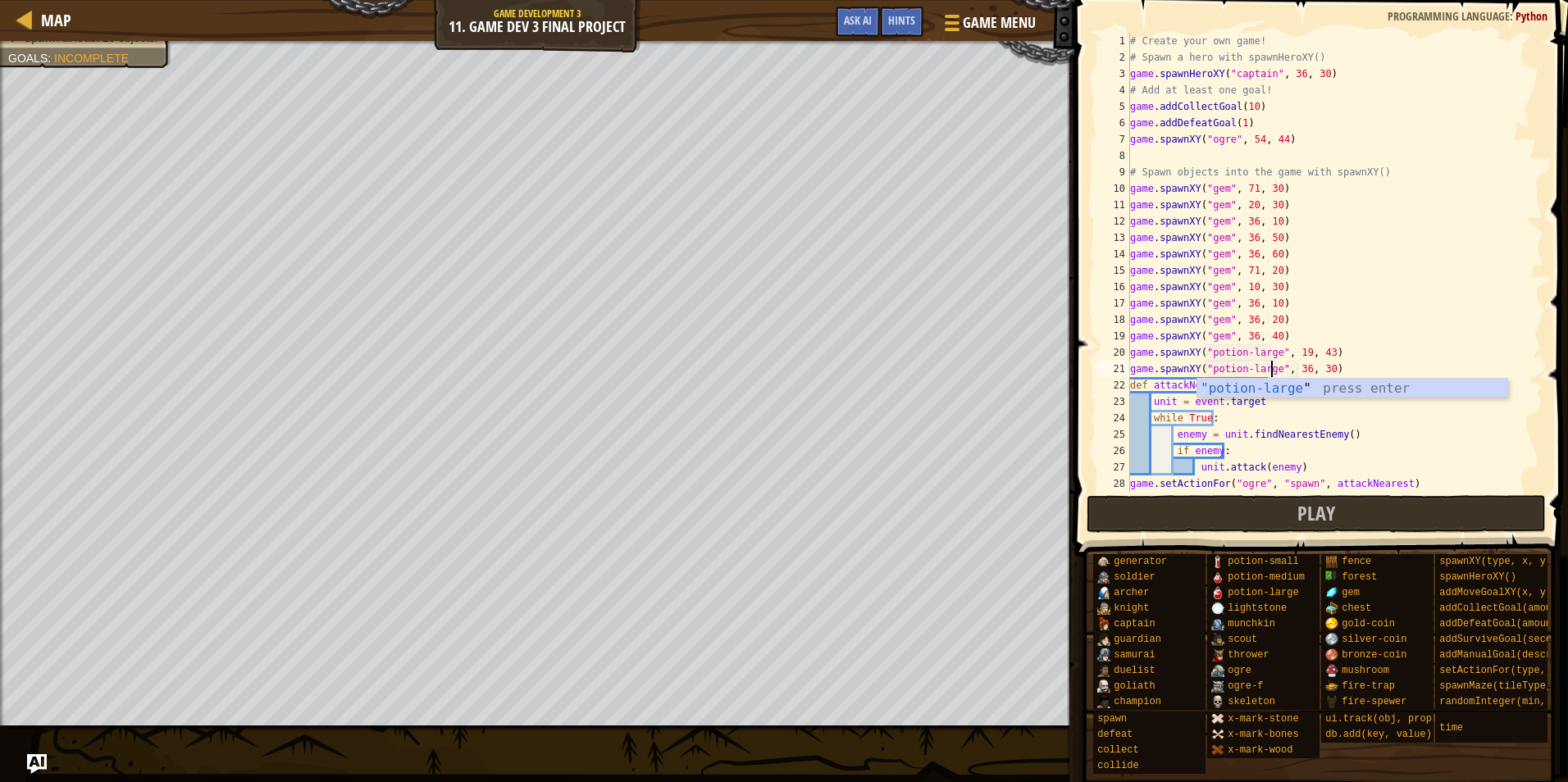
scroll to position [7, 11]
click at [1293, 365] on div "# Create your own game! # Spawn a hero with spawnHeroXY() game . spawnHeroXY ( …" at bounding box center [1330, 278] width 404 height 492
click at [1315, 374] on div "# Create your own game! # Spawn a hero with spawnHeroXY() game . spawnHeroXY ( …" at bounding box center [1330, 278] width 404 height 492
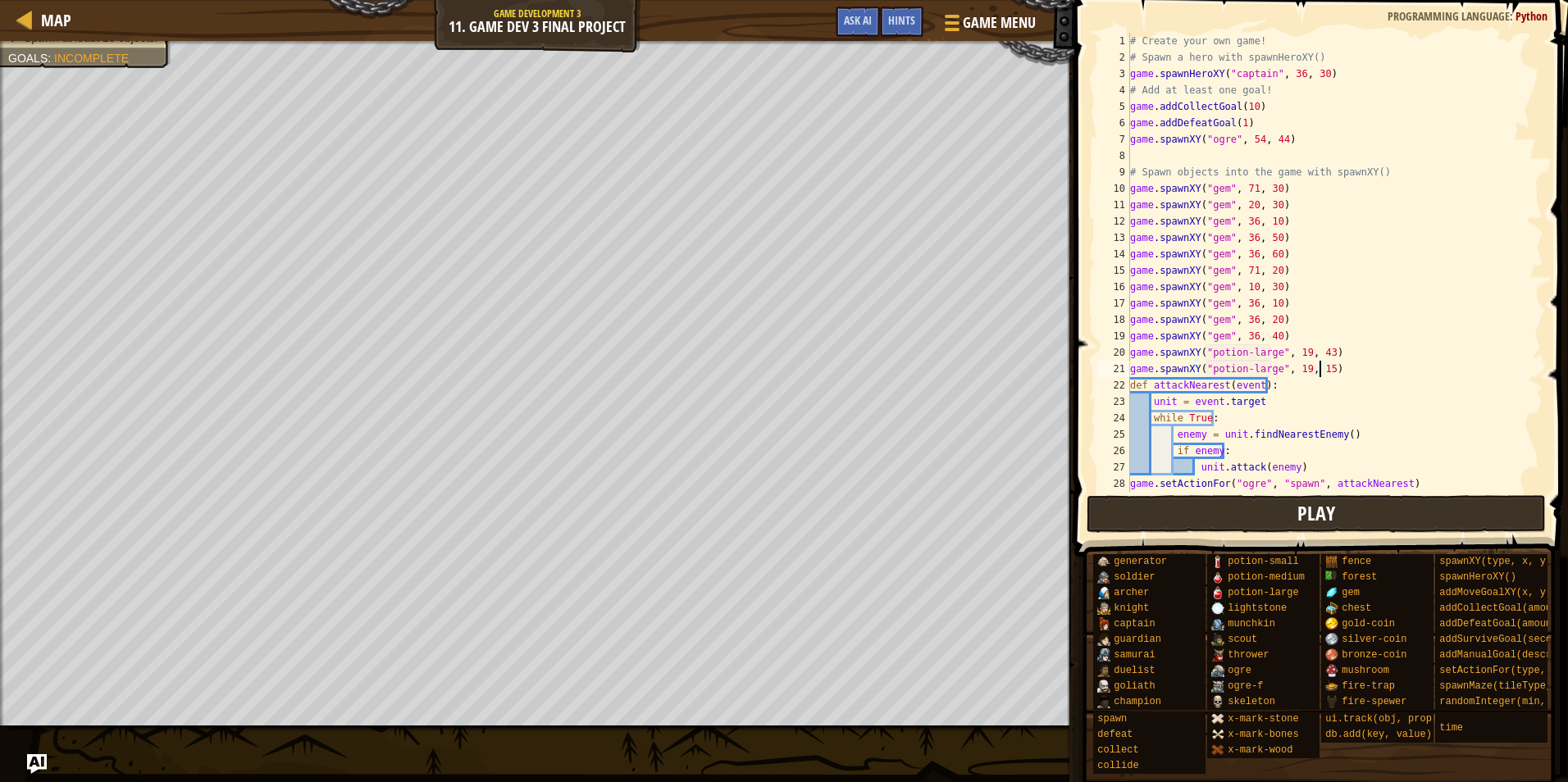
type textarea "game.spawnXY("potion-large", 19, 15)"
click at [1289, 526] on button "Play" at bounding box center [1317, 514] width 460 height 38
